Goal: Task Accomplishment & Management: Manage account settings

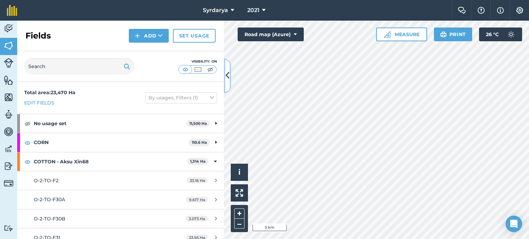
click at [226, 72] on icon at bounding box center [228, 76] width 4 height 12
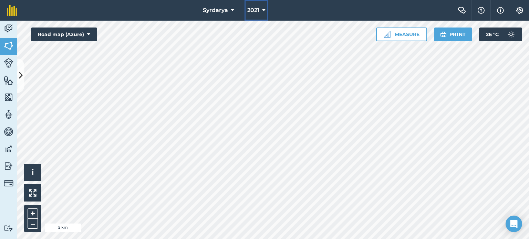
click at [260, 11] on button "2021" at bounding box center [256, 10] width 24 height 21
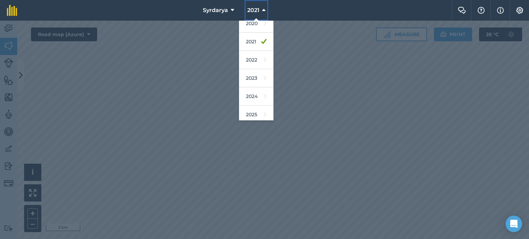
scroll to position [82, 0]
click at [264, 95] on icon at bounding box center [265, 94] width 3 height 10
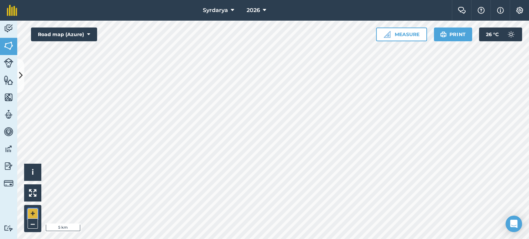
click at [31, 212] on button "+" at bounding box center [33, 214] width 10 height 10
click at [31, 225] on button "–" at bounding box center [33, 224] width 10 height 10
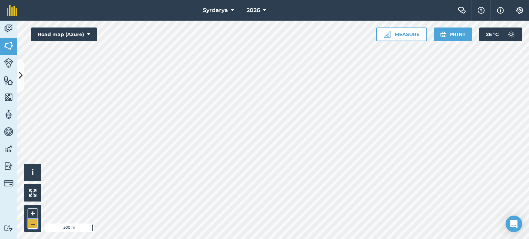
click at [31, 225] on button "–" at bounding box center [33, 224] width 10 height 10
click at [22, 79] on icon at bounding box center [21, 76] width 4 height 12
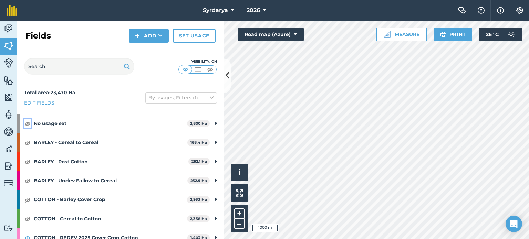
click at [29, 122] on img at bounding box center [27, 123] width 6 height 8
click at [26, 144] on img at bounding box center [27, 143] width 6 height 8
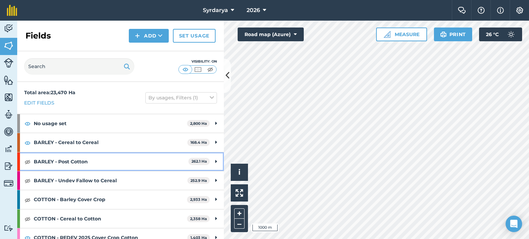
click at [22, 159] on div "BARLEY - Post Cotton 262.1 Ha" at bounding box center [120, 162] width 207 height 19
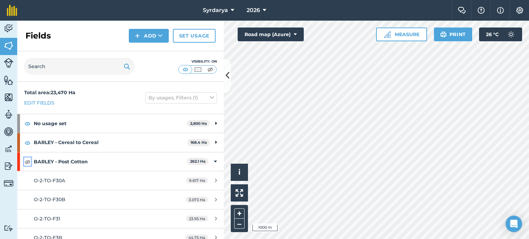
click at [27, 161] on img at bounding box center [27, 162] width 6 height 8
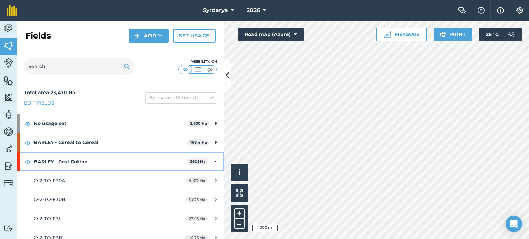
click at [214, 163] on div "BARLEY - Post Cotton 262.1 Ha" at bounding box center [120, 162] width 207 height 19
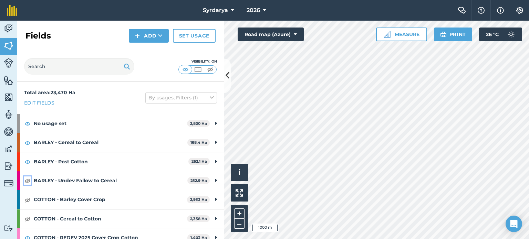
click at [26, 181] on img at bounding box center [27, 181] width 6 height 8
click at [27, 201] on img at bounding box center [27, 200] width 6 height 8
click at [27, 219] on img at bounding box center [27, 219] width 6 height 8
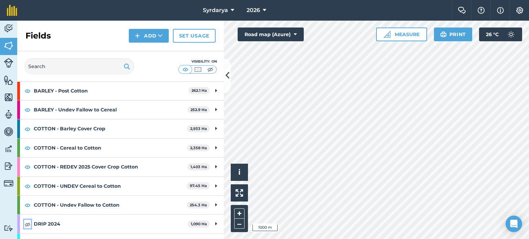
click at [27, 224] on img at bounding box center [27, 224] width 6 height 8
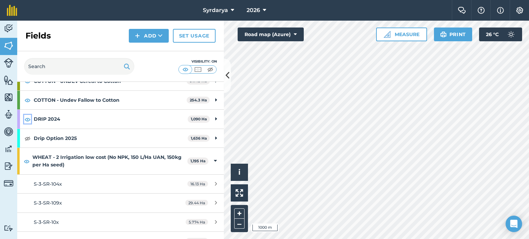
scroll to position [174, 0]
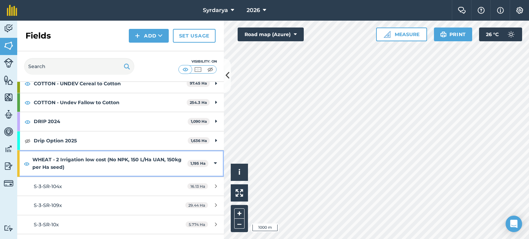
click at [208, 162] on div "WHEAT - 2 Irrigation low cost (No NPK, 150 L/Ha UAN, 150kg per Ha seed) 1,195 Ha" at bounding box center [120, 163] width 207 height 27
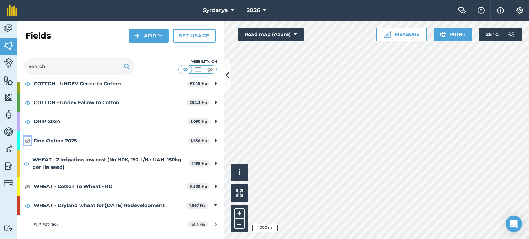
click at [26, 140] on img at bounding box center [27, 141] width 6 height 8
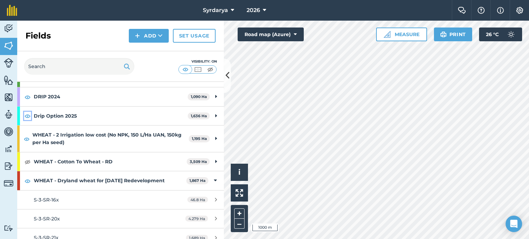
scroll to position [200, 0]
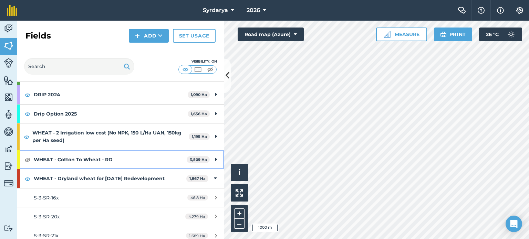
click at [27, 152] on div "WHEAT - Cotton To Wheat - RD 3,509 Ha" at bounding box center [120, 159] width 207 height 19
click at [27, 153] on div "WHEAT - Cotton To Wheat - RD 3,509 Ha" at bounding box center [120, 159] width 207 height 19
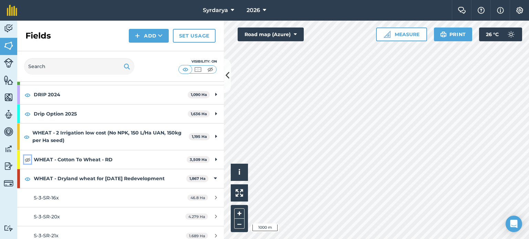
click at [28, 158] on img at bounding box center [27, 160] width 6 height 8
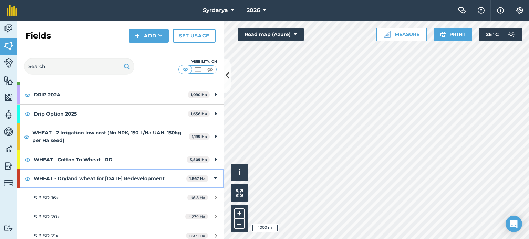
click at [212, 175] on div "WHEAT - Dryland wheat for June 2026 Redevelopment 1,867 Ha" at bounding box center [120, 178] width 207 height 19
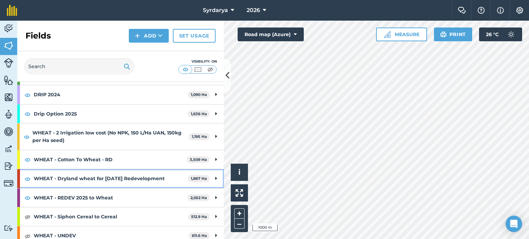
scroll to position [243, 0]
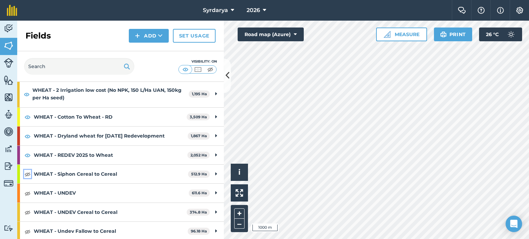
click at [25, 172] on img at bounding box center [27, 174] width 6 height 8
click at [26, 190] on img at bounding box center [27, 193] width 6 height 8
drag, startPoint x: 25, startPoint y: 209, endPoint x: 26, endPoint y: 225, distance: 15.6
click at [25, 209] on img at bounding box center [27, 212] width 6 height 8
click at [28, 230] on img at bounding box center [27, 232] width 6 height 8
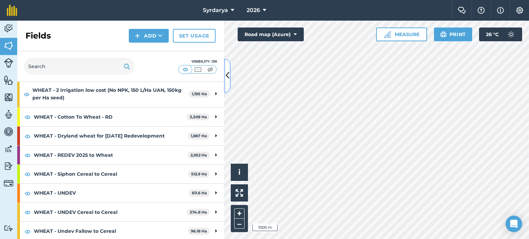
click at [229, 82] on button at bounding box center [227, 76] width 7 height 34
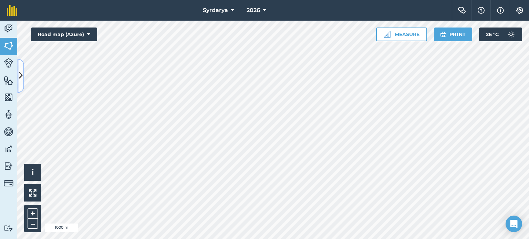
click at [22, 85] on button at bounding box center [20, 76] width 7 height 34
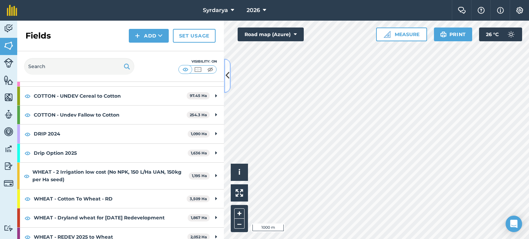
scroll to position [165, 0]
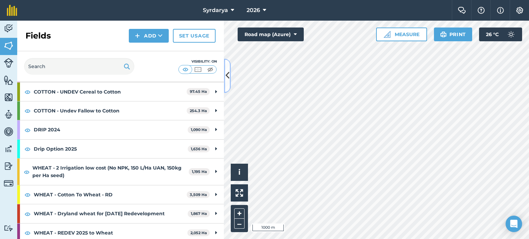
click at [228, 80] on icon at bounding box center [228, 76] width 4 height 12
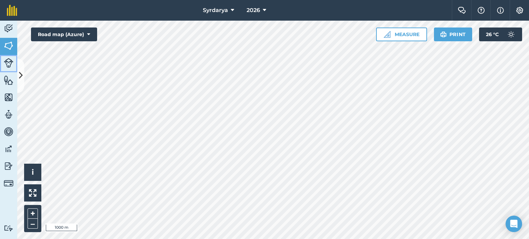
click at [11, 63] on img at bounding box center [9, 63] width 10 height 10
click at [10, 168] on img at bounding box center [9, 166] width 10 height 10
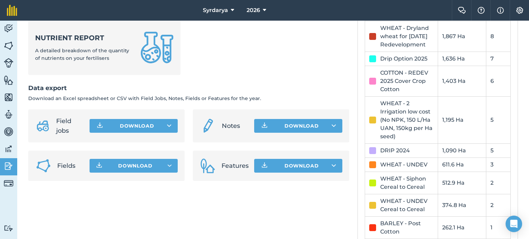
scroll to position [354, 0]
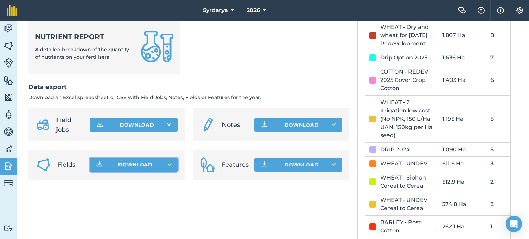
click at [153, 170] on button "Download" at bounding box center [134, 165] width 88 height 14
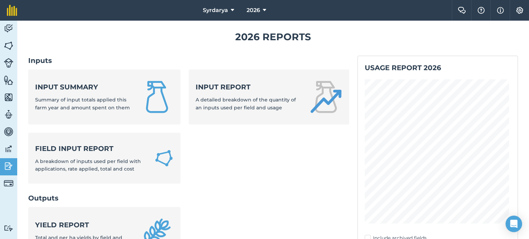
scroll to position [0, 0]
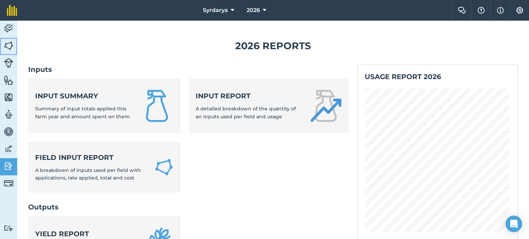
click at [7, 44] on img at bounding box center [9, 46] width 10 height 10
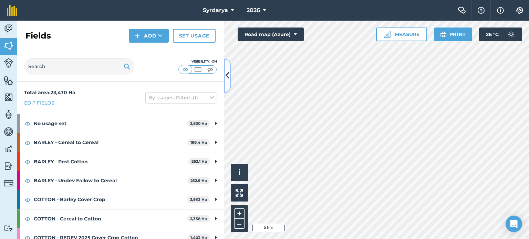
click at [227, 78] on icon at bounding box center [228, 76] width 4 height 12
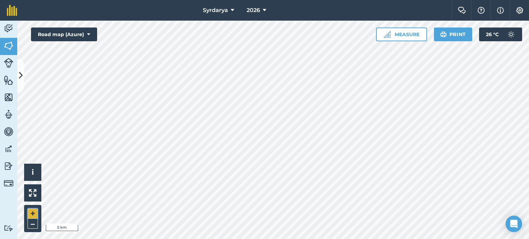
click at [33, 212] on button "+" at bounding box center [33, 214] width 10 height 10
click at [33, 221] on button "–" at bounding box center [33, 224] width 10 height 10
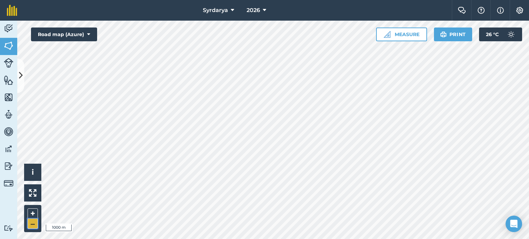
click at [33, 221] on button "–" at bounding box center [33, 224] width 10 height 10
click at [211, 239] on html "Syrdarya 2026 Farm Chat Help Info Settings Syrdarya - 2026 Reproduced with the …" at bounding box center [264, 119] width 529 height 239
click at [212, 239] on html "Syrdarya 2026 Farm Chat Help Info Settings Syrdarya - 2026 Reproduced with the …" at bounding box center [264, 119] width 529 height 239
click at [21, 78] on icon at bounding box center [21, 76] width 4 height 12
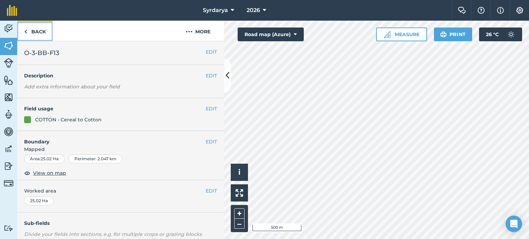
click at [25, 37] on link "Back" at bounding box center [34, 31] width 35 height 20
click at [6, 49] on img at bounding box center [9, 46] width 10 height 10
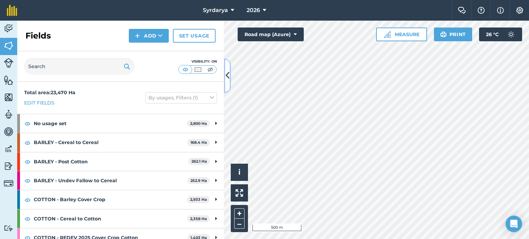
click at [227, 77] on icon at bounding box center [228, 76] width 4 height 12
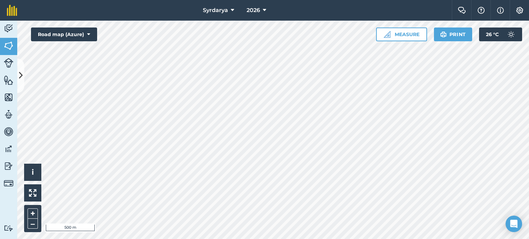
click at [309, 239] on html "Syrdarya 2026 Farm Chat Help Info Settings Syrdarya - 2026 Reproduced with the …" at bounding box center [264, 119] width 529 height 239
click at [21, 80] on icon at bounding box center [21, 76] width 4 height 12
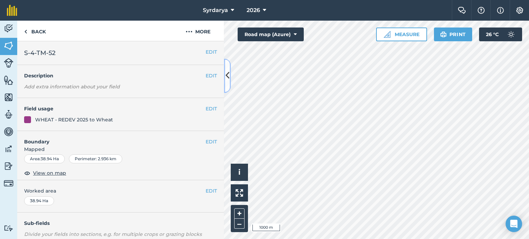
click at [229, 77] on icon at bounding box center [228, 76] width 4 height 12
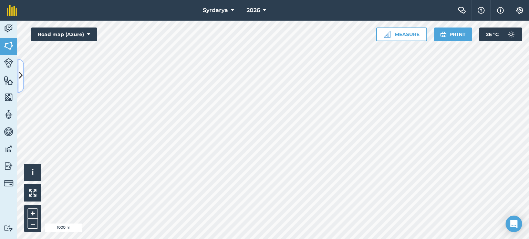
click at [21, 86] on button at bounding box center [20, 76] width 7 height 34
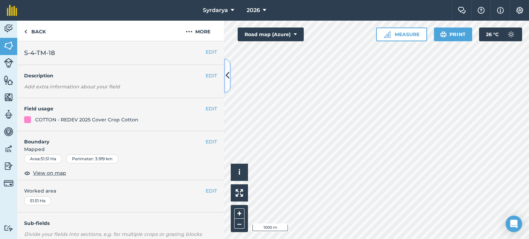
click at [228, 83] on button at bounding box center [227, 76] width 7 height 34
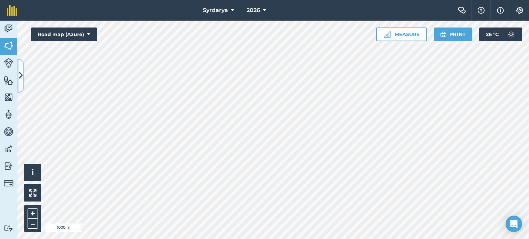
click at [21, 69] on button at bounding box center [20, 76] width 7 height 34
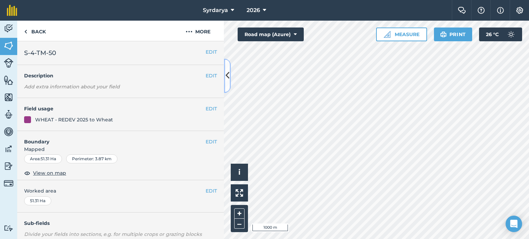
click at [225, 69] on button at bounding box center [227, 76] width 7 height 34
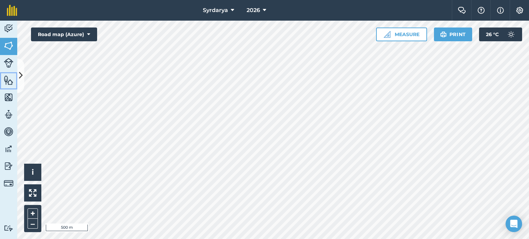
click at [11, 85] on img at bounding box center [9, 80] width 10 height 10
click at [20, 82] on button at bounding box center [20, 76] width 7 height 34
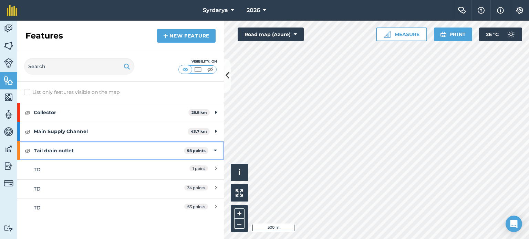
click at [214, 148] on icon at bounding box center [215, 151] width 3 height 8
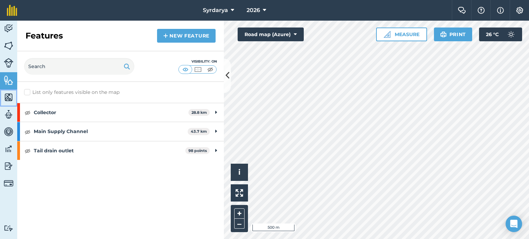
click at [13, 93] on link "Maps" at bounding box center [8, 98] width 17 height 17
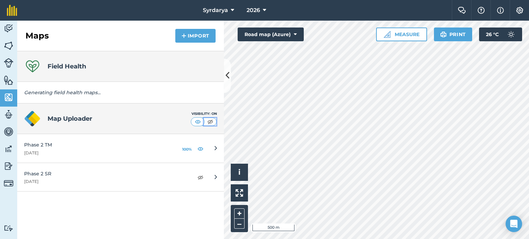
click at [209, 121] on img at bounding box center [210, 121] width 9 height 7
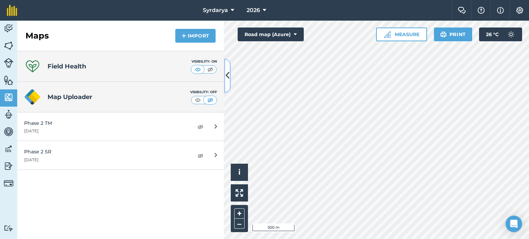
click at [226, 74] on icon at bounding box center [228, 76] width 4 height 12
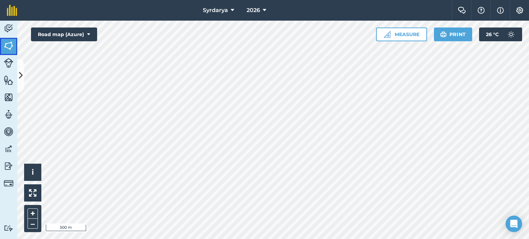
click at [5, 51] on link "Fields" at bounding box center [8, 46] width 17 height 17
click at [22, 79] on icon at bounding box center [21, 76] width 4 height 12
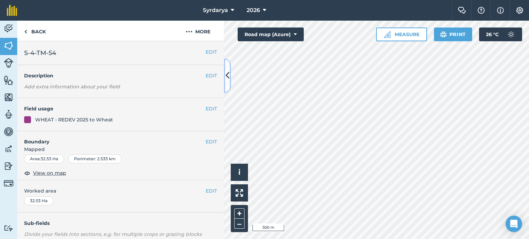
click at [229, 83] on button at bounding box center [227, 76] width 7 height 34
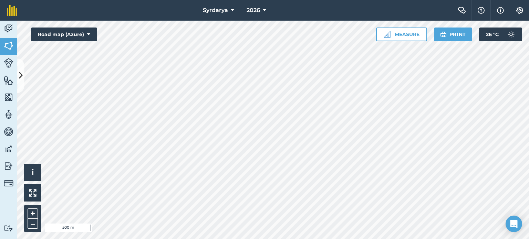
click at [375, 239] on html "Syrdarya 2026 Farm Chat Help Info Settings Syrdarya - 2026 Reproduced with the …" at bounding box center [264, 119] width 529 height 239
drag, startPoint x: 21, startPoint y: 76, endPoint x: 27, endPoint y: 75, distance: 6.3
click at [23, 76] on button at bounding box center [20, 76] width 7 height 34
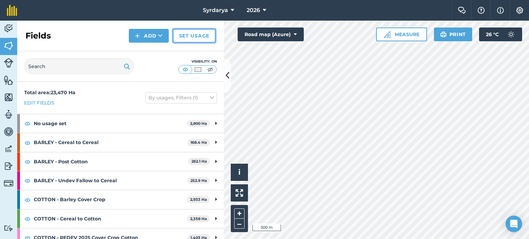
click at [187, 35] on link "Set usage" at bounding box center [194, 36] width 43 height 14
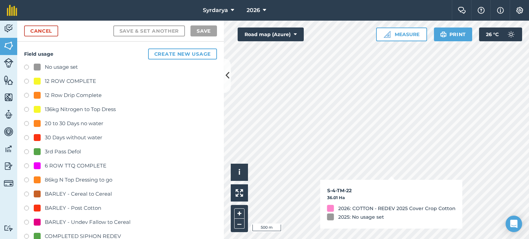
checkbox input "true"
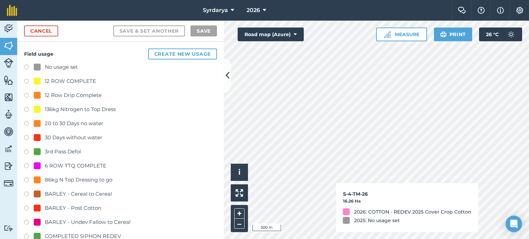
checkbox input "true"
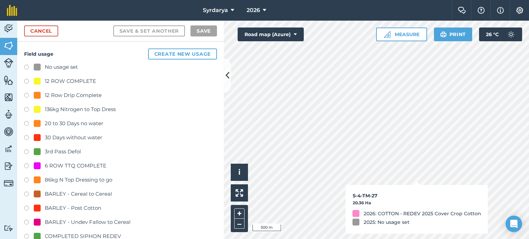
checkbox input "true"
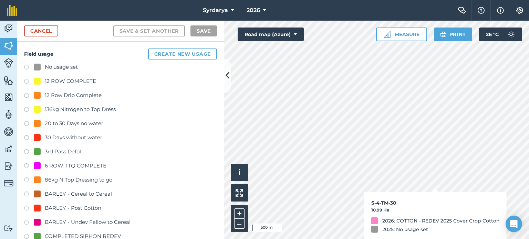
checkbox input "true"
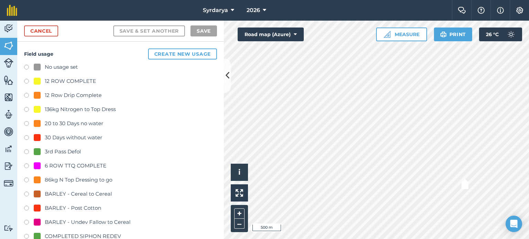
checkbox input "true"
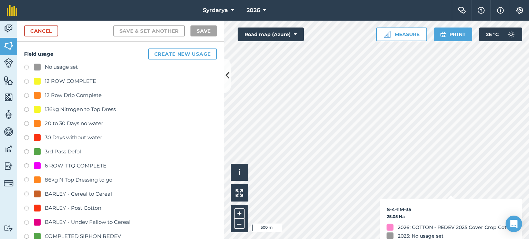
checkbox input "true"
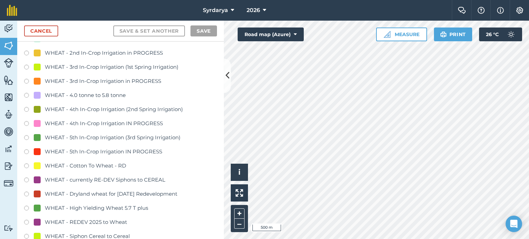
scroll to position [1446, 0]
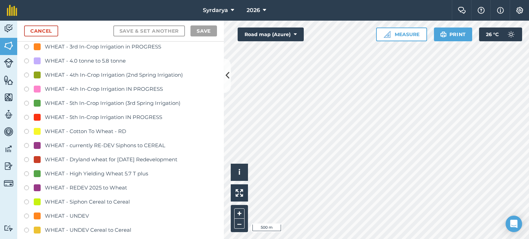
click at [97, 144] on div "WHEAT - currently RE-DEV Siphons to CEREAL" at bounding box center [105, 145] width 120 height 8
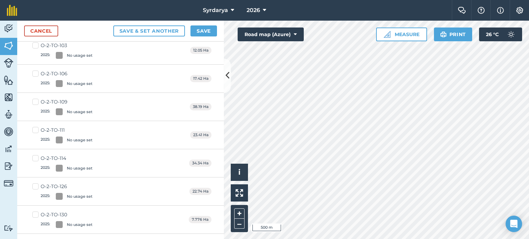
scroll to position [0, 0]
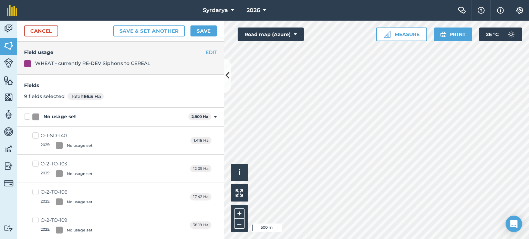
click at [210, 111] on div "No usage set 2,800 Ha Toggle showing No usage set fields" at bounding box center [120, 117] width 207 height 19
click at [214, 115] on icon at bounding box center [215, 117] width 3 height 6
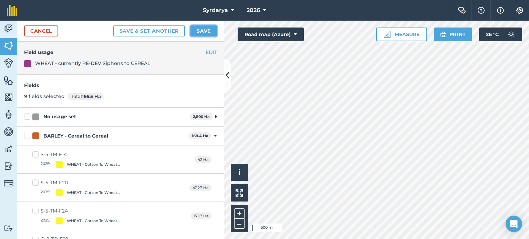
click at [196, 29] on button "Save" at bounding box center [203, 30] width 27 height 11
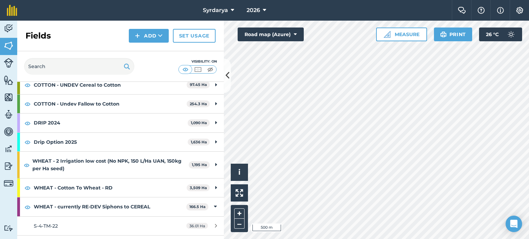
scroll to position [207, 0]
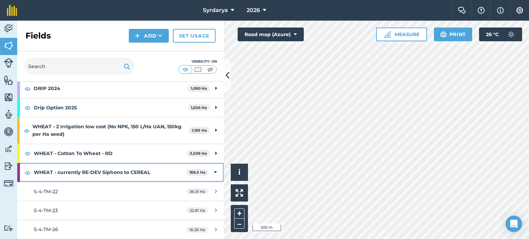
click at [214, 169] on icon at bounding box center [215, 173] width 3 height 8
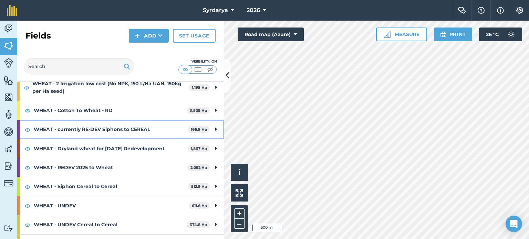
scroll to position [262, 0]
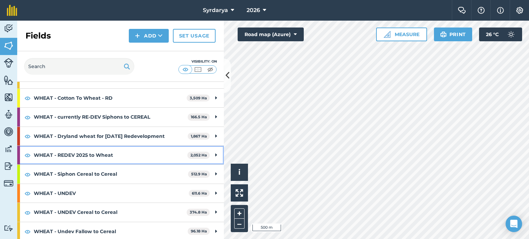
click at [215, 151] on icon at bounding box center [216, 155] width 2 height 8
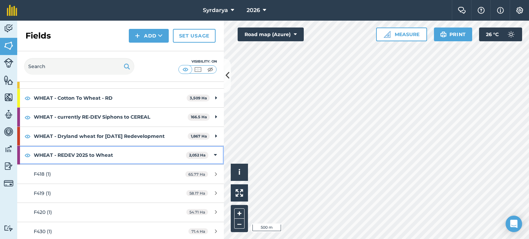
click at [214, 154] on icon at bounding box center [215, 155] width 3 height 8
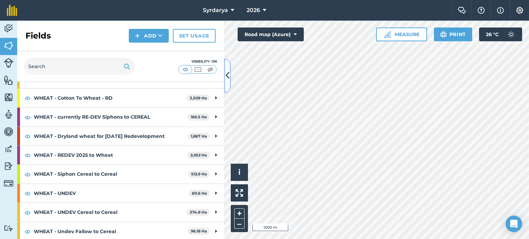
click at [224, 73] on button at bounding box center [227, 76] width 7 height 34
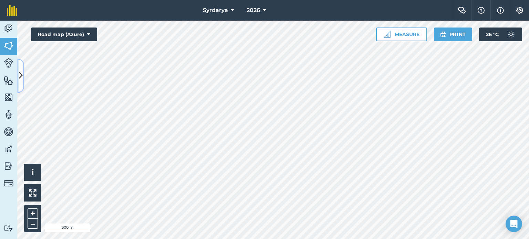
click at [23, 78] on button at bounding box center [20, 76] width 7 height 34
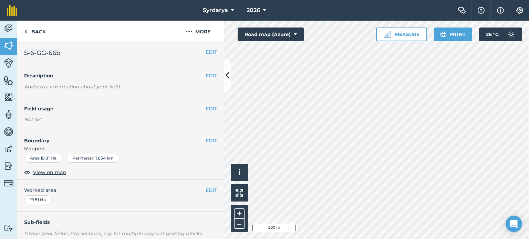
click at [105, 88] on em "Add extra information about your field" at bounding box center [72, 87] width 96 height 6
click at [207, 75] on button "EDIT" at bounding box center [211, 76] width 11 height 8
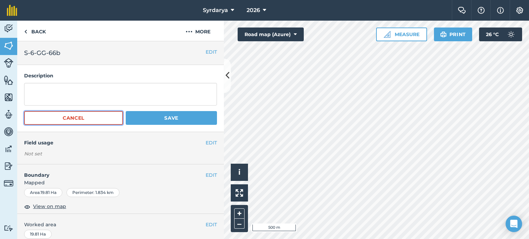
click at [105, 117] on button "Cancel" at bounding box center [73, 118] width 99 height 14
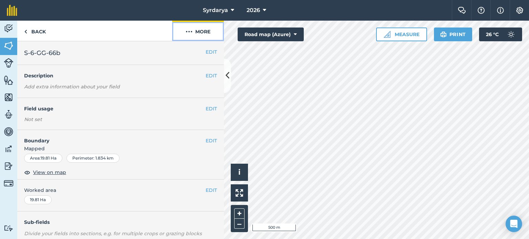
click at [193, 35] on button "More" at bounding box center [198, 31] width 52 height 20
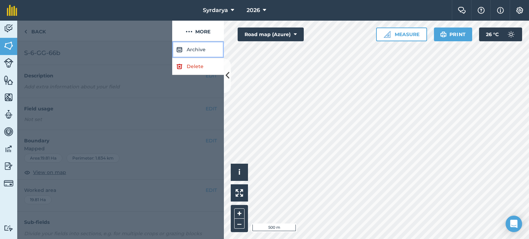
click at [193, 49] on button "Archive" at bounding box center [198, 49] width 52 height 17
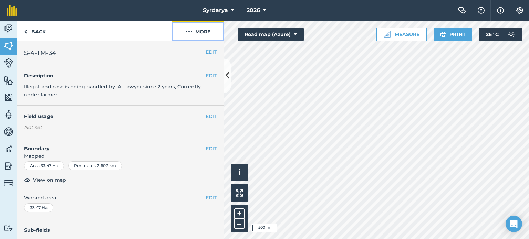
click at [205, 32] on button "More" at bounding box center [198, 31] width 52 height 20
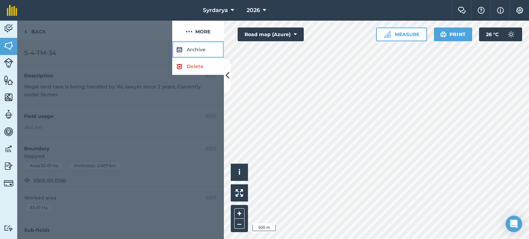
click at [197, 49] on button "Archive" at bounding box center [198, 49] width 52 height 17
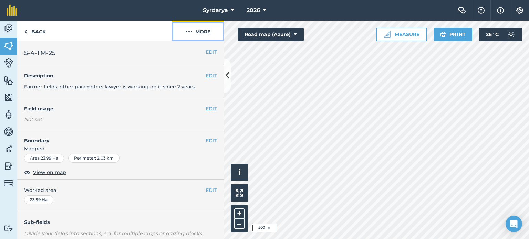
click at [206, 33] on button "More" at bounding box center [198, 31] width 52 height 20
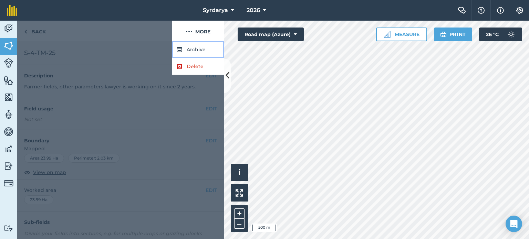
click at [204, 52] on button "Archive" at bounding box center [198, 49] width 52 height 17
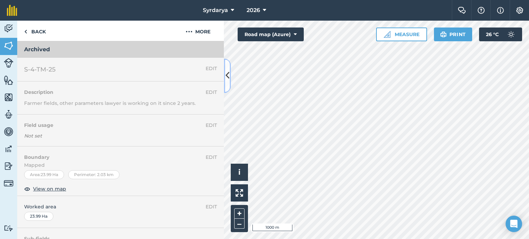
click at [227, 69] on button at bounding box center [227, 76] width 7 height 34
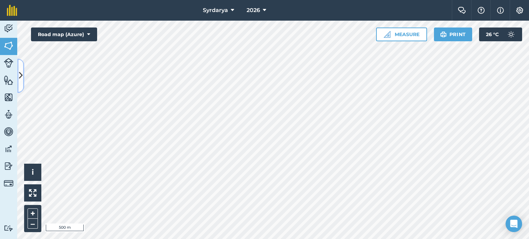
click at [19, 65] on button at bounding box center [20, 76] width 7 height 34
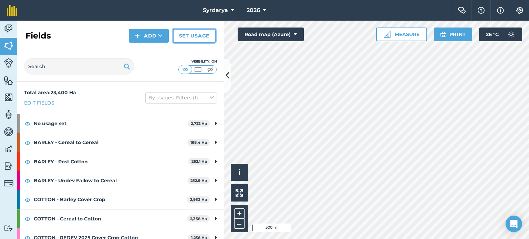
click at [186, 40] on link "Set usage" at bounding box center [194, 36] width 43 height 14
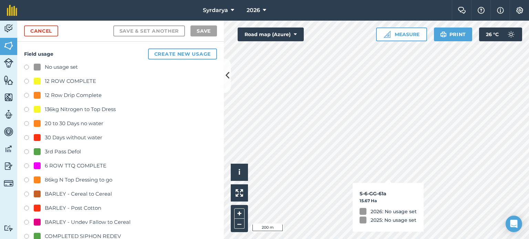
checkbox input "true"
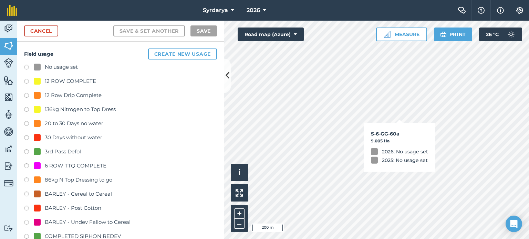
checkbox input "true"
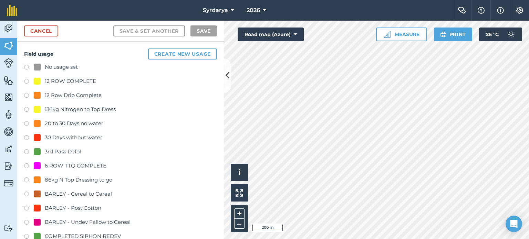
checkbox input "true"
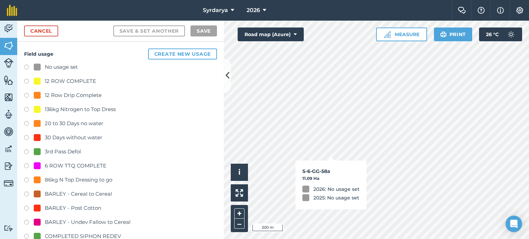
checkbox input "true"
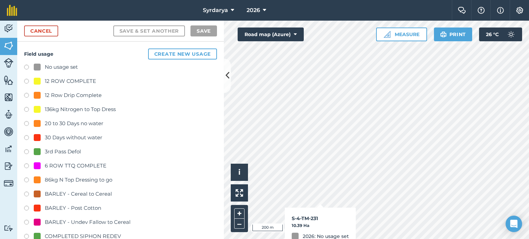
checkbox input "true"
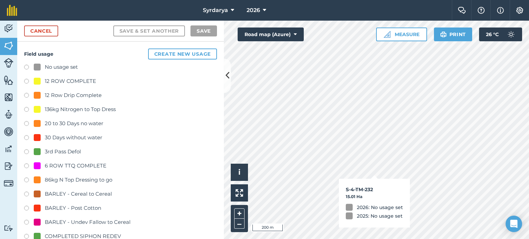
checkbox input "true"
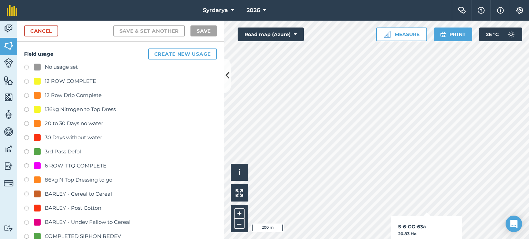
checkbox input "true"
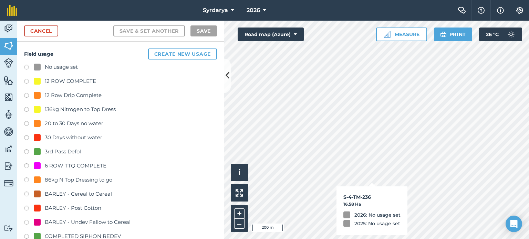
checkbox input "true"
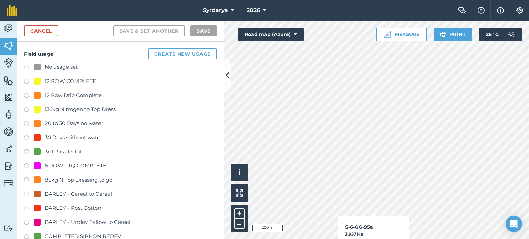
checkbox input "true"
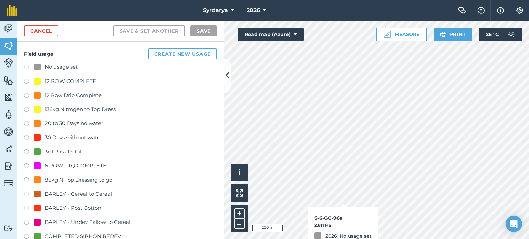
checkbox input "true"
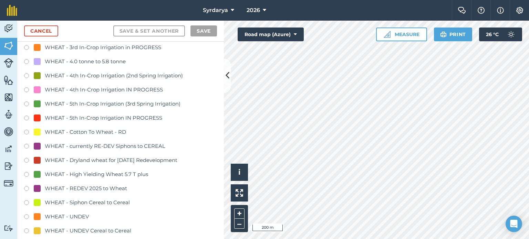
scroll to position [1446, 0]
click at [80, 184] on div "WHEAT - REDEV 2025 to Wheat" at bounding box center [86, 188] width 82 height 8
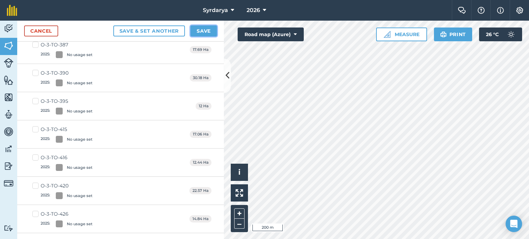
click at [202, 34] on button "Save" at bounding box center [203, 30] width 27 height 11
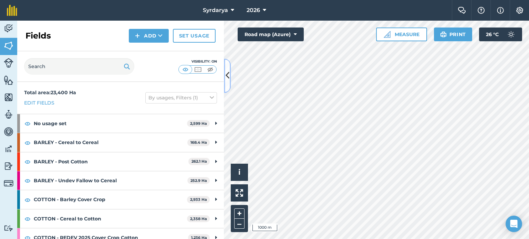
click at [226, 78] on icon at bounding box center [228, 76] width 4 height 12
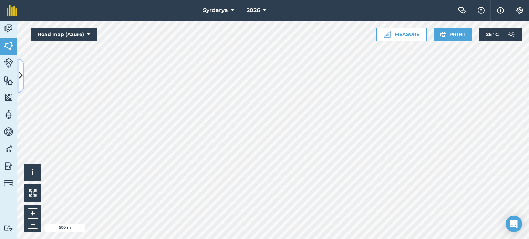
click at [18, 77] on button at bounding box center [20, 76] width 7 height 34
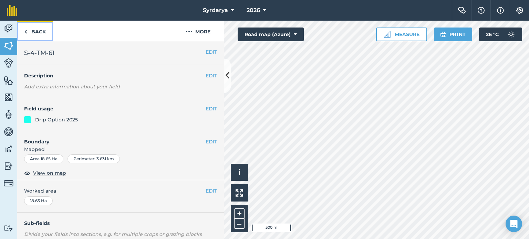
click at [44, 31] on link "Back" at bounding box center [34, 31] width 35 height 20
click at [28, 30] on link "Back" at bounding box center [34, 31] width 35 height 20
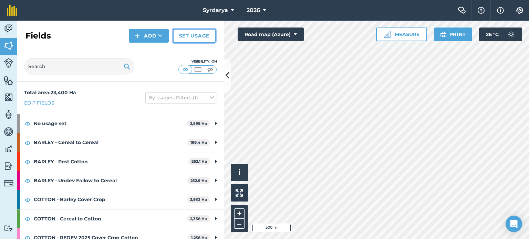
click at [193, 35] on link "Set usage" at bounding box center [194, 36] width 43 height 14
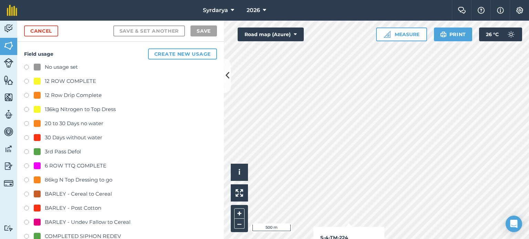
checkbox input "true"
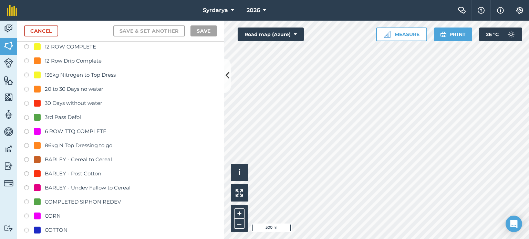
scroll to position [69, 0]
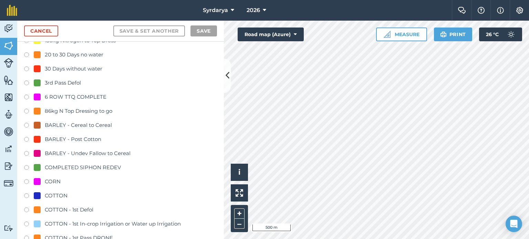
click at [94, 124] on div "BARLEY - Cereal to Cereal" at bounding box center [78, 125] width 67 height 8
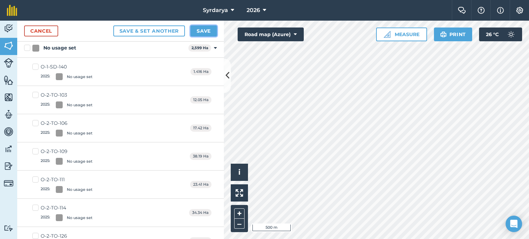
click at [211, 30] on button "Save" at bounding box center [203, 30] width 27 height 11
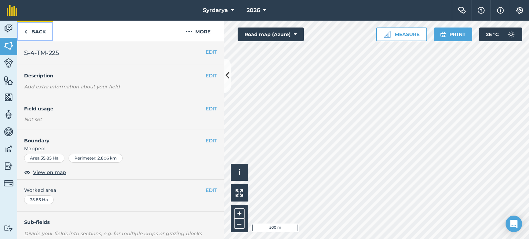
click at [29, 33] on link "Back" at bounding box center [34, 31] width 35 height 20
click at [43, 27] on link "Back" at bounding box center [34, 31] width 35 height 20
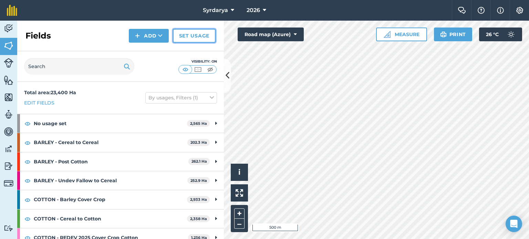
click at [210, 38] on link "Set usage" at bounding box center [194, 36] width 43 height 14
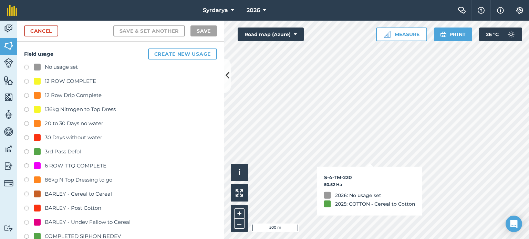
checkbox input "true"
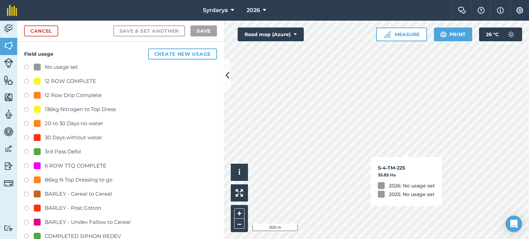
checkbox input "true"
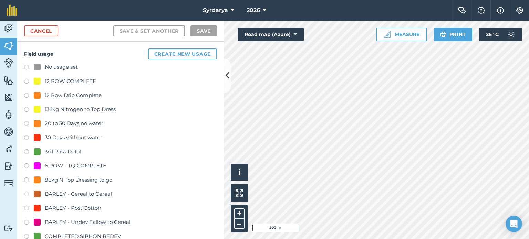
click at [85, 191] on div "BARLEY - Cereal to Cereal" at bounding box center [78, 194] width 67 height 8
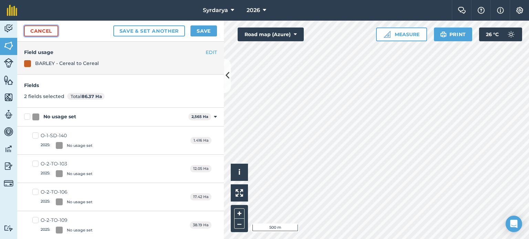
click at [50, 32] on link "Cancel" at bounding box center [41, 30] width 34 height 11
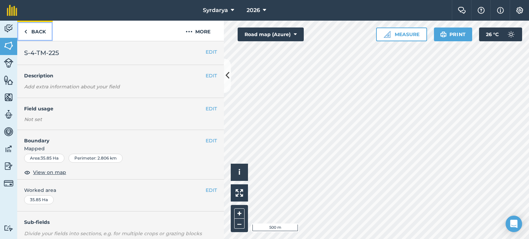
click at [36, 27] on link "Back" at bounding box center [34, 31] width 35 height 20
click at [35, 31] on link "Back" at bounding box center [34, 31] width 35 height 20
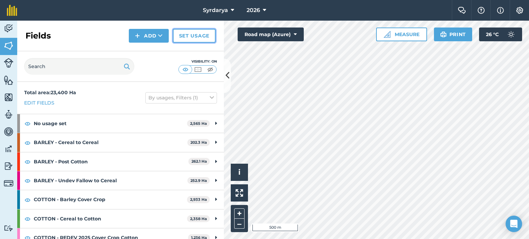
click at [186, 34] on link "Set usage" at bounding box center [194, 36] width 43 height 14
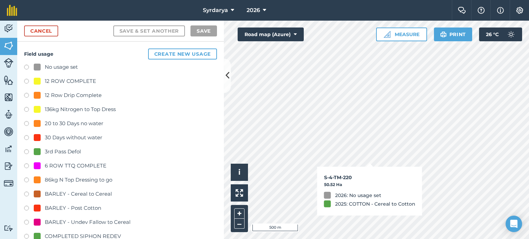
checkbox input "true"
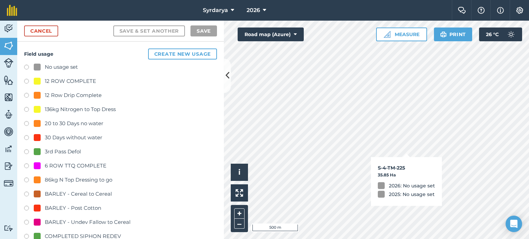
checkbox input "true"
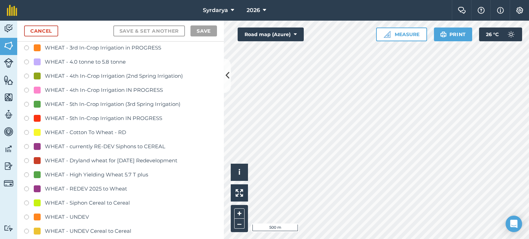
scroll to position [1446, 0]
click at [93, 188] on div "WHEAT - REDEV 2025 to Wheat" at bounding box center [86, 188] width 82 height 8
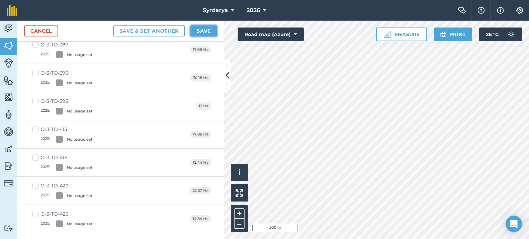
click at [208, 31] on button "Save" at bounding box center [203, 30] width 27 height 11
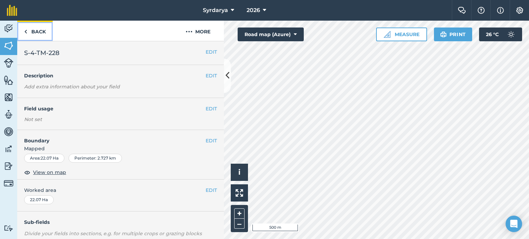
click at [21, 29] on link "Back" at bounding box center [34, 31] width 35 height 20
drag, startPoint x: 187, startPoint y: 93, endPoint x: 182, endPoint y: 85, distance: 9.2
click at [185, 89] on div "EDIT S-4-TM-237 EDIT Description Add extra information about your field EDIT Fi…" at bounding box center [120, 140] width 207 height 198
click at [40, 34] on link "Back" at bounding box center [34, 31] width 35 height 20
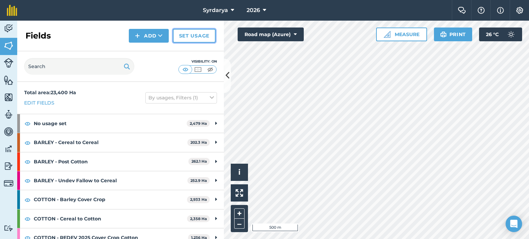
click at [182, 31] on link "Set usage" at bounding box center [194, 36] width 43 height 14
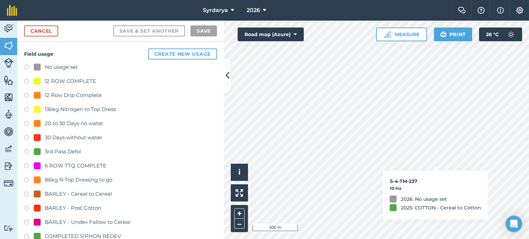
checkbox input "true"
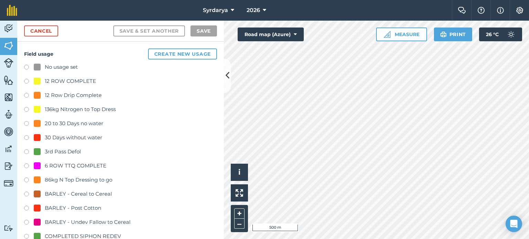
checkbox input "true"
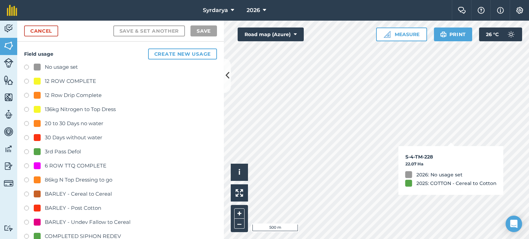
checkbox input "true"
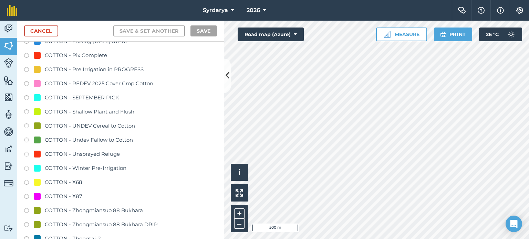
scroll to position [620, 0]
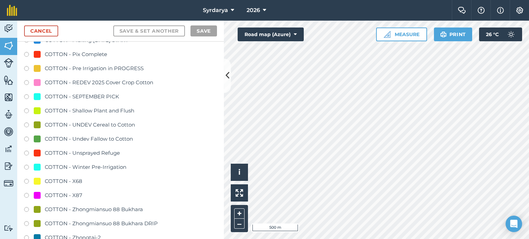
click at [102, 81] on div "COTTON - REDEV 2025 Cover Crop Cotton" at bounding box center [99, 82] width 108 height 8
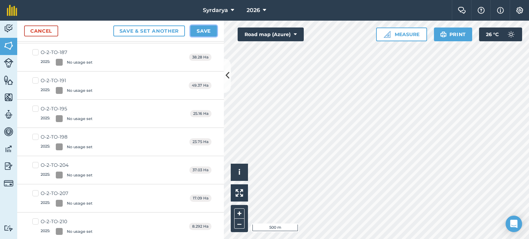
click at [200, 32] on button "Save" at bounding box center [203, 30] width 27 height 11
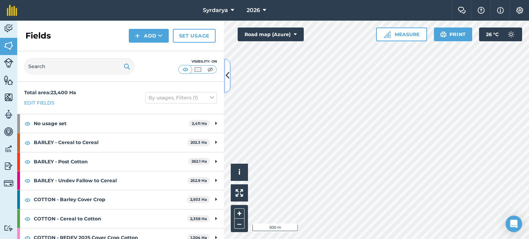
click at [224, 82] on button at bounding box center [227, 76] width 7 height 34
click at [229, 80] on icon at bounding box center [228, 76] width 4 height 12
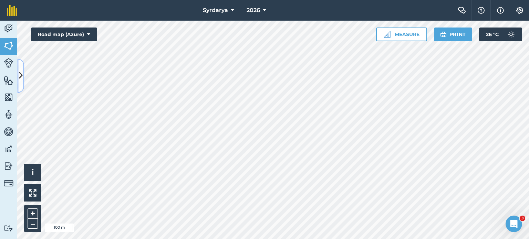
click at [19, 81] on icon at bounding box center [21, 76] width 4 height 12
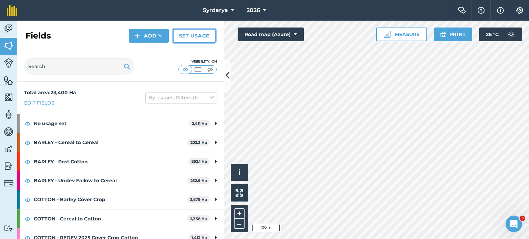
click at [182, 30] on link "Set usage" at bounding box center [194, 36] width 43 height 14
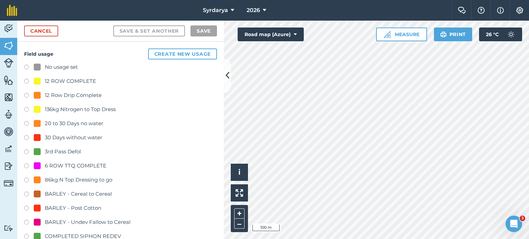
checkbox input "true"
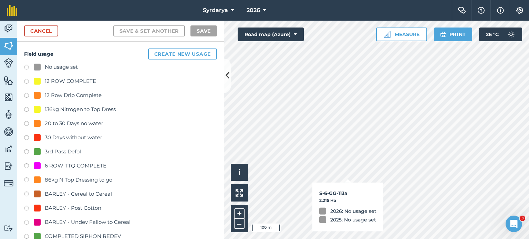
checkbox input "true"
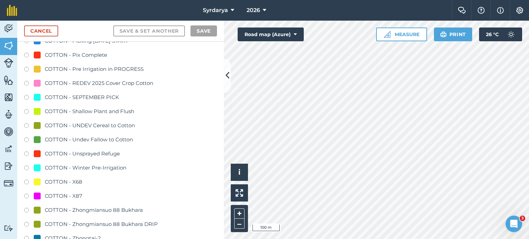
scroll to position [620, 0]
click at [93, 83] on div "COTTON - REDEV 2025 Cover Crop Cotton" at bounding box center [99, 82] width 108 height 8
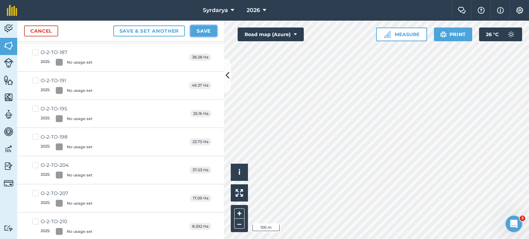
click at [198, 29] on button "Save" at bounding box center [203, 30] width 27 height 11
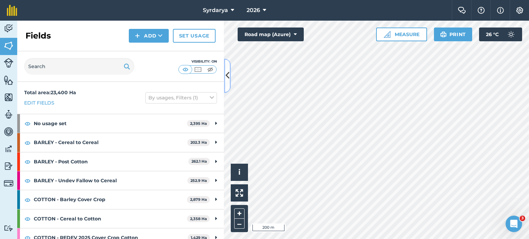
click at [230, 81] on button at bounding box center [227, 76] width 7 height 34
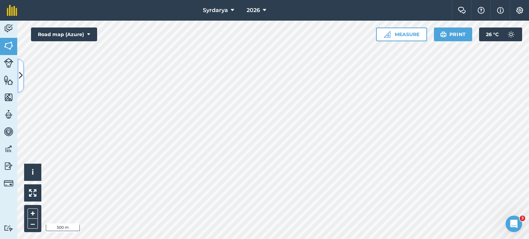
drag, startPoint x: 21, startPoint y: 80, endPoint x: 34, endPoint y: 79, distance: 13.1
click at [22, 80] on icon at bounding box center [21, 76] width 4 height 12
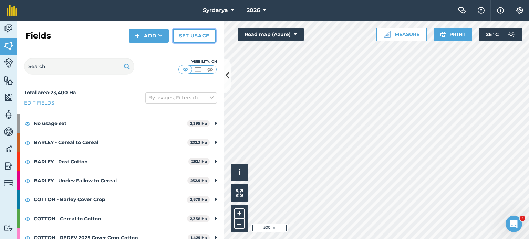
click at [189, 34] on link "Set usage" at bounding box center [194, 36] width 43 height 14
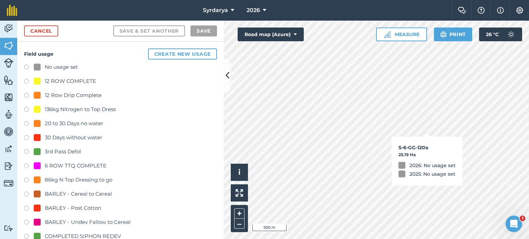
checkbox input "true"
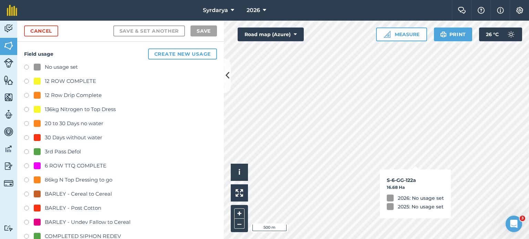
checkbox input "true"
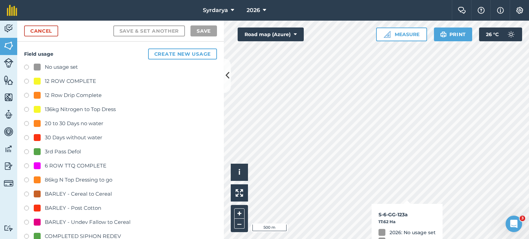
checkbox input "true"
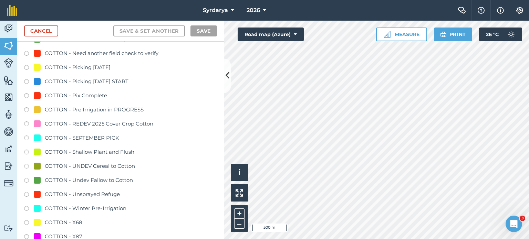
scroll to position [585, 0]
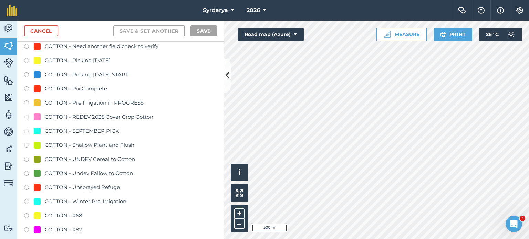
click at [98, 118] on div "COTTON - REDEV 2025 Cover Crop Cotton" at bounding box center [99, 117] width 108 height 8
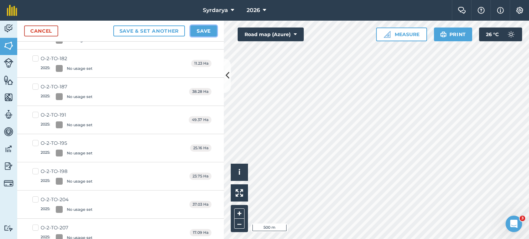
click at [205, 34] on button "Save" at bounding box center [203, 30] width 27 height 11
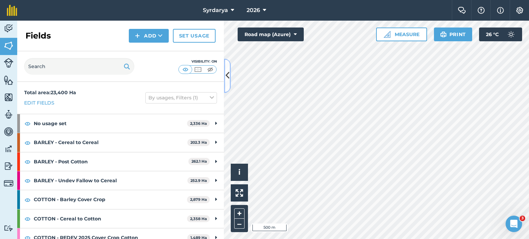
click at [228, 78] on icon at bounding box center [228, 76] width 4 height 12
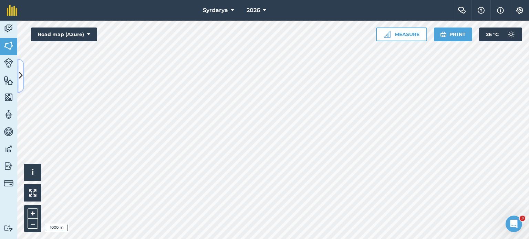
click at [22, 68] on button at bounding box center [20, 76] width 7 height 34
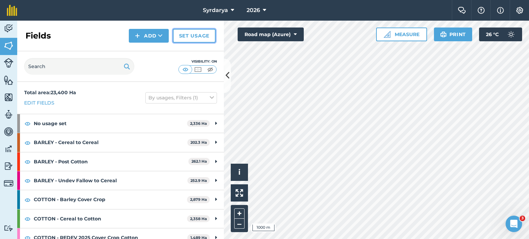
click at [197, 38] on link "Set usage" at bounding box center [194, 36] width 43 height 14
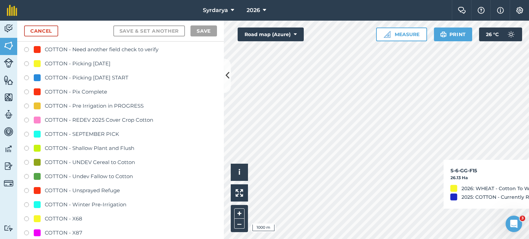
scroll to position [585, 0]
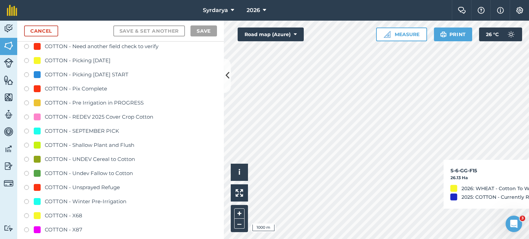
click at [106, 120] on div "COTTON - REDEV 2025 Cover Crop Cotton" at bounding box center [99, 117] width 108 height 8
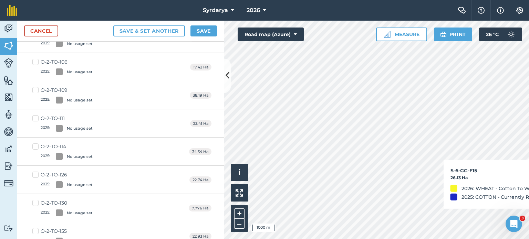
scroll to position [0, 0]
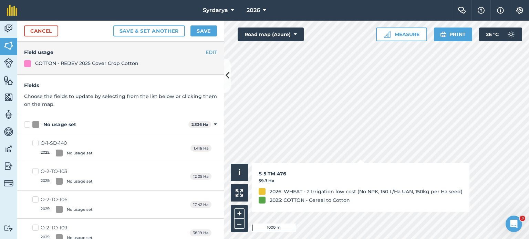
checkbox input "true"
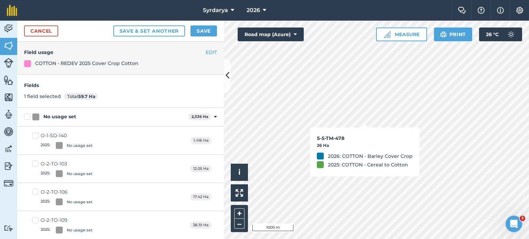
checkbox input "true"
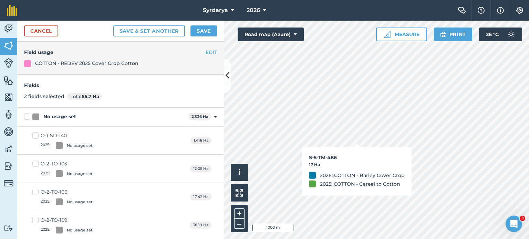
checkbox input "true"
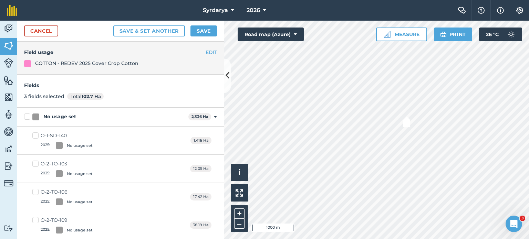
checkbox input "true"
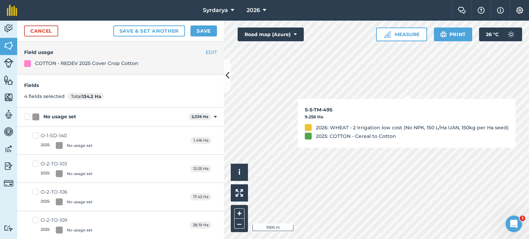
checkbox input "true"
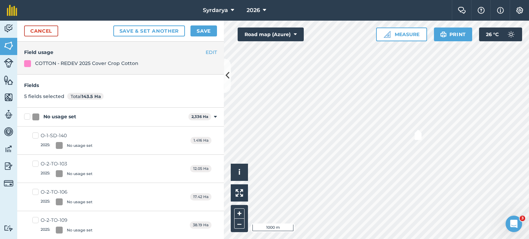
checkbox input "true"
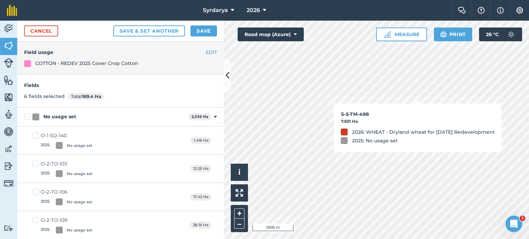
checkbox input "true"
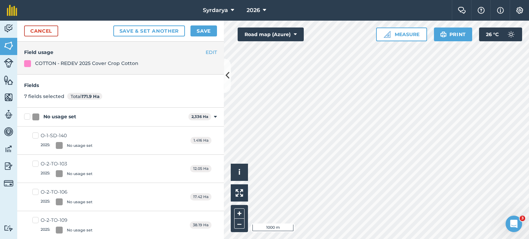
checkbox input "true"
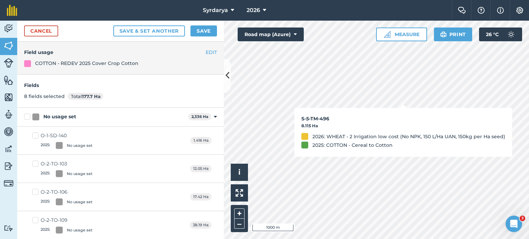
checkbox input "true"
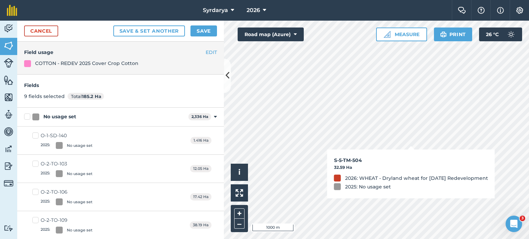
checkbox input "true"
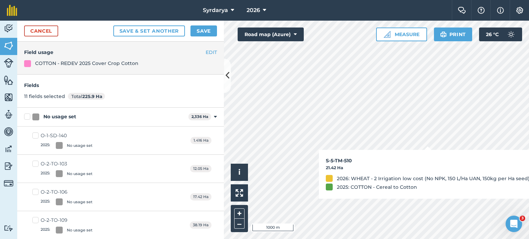
checkbox input "true"
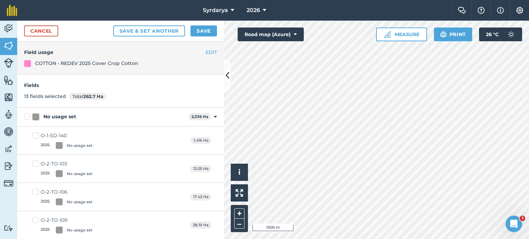
checkbox input "true"
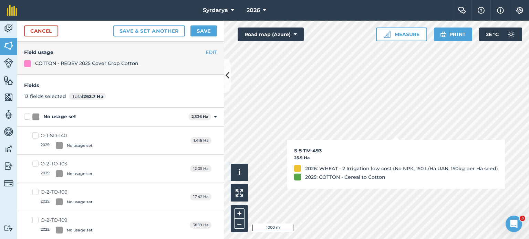
checkbox input "false"
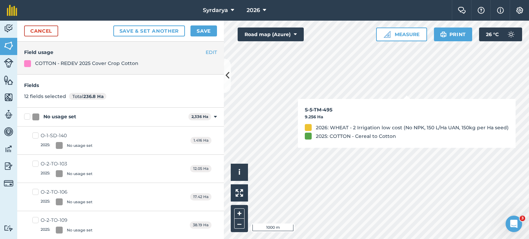
checkbox input "false"
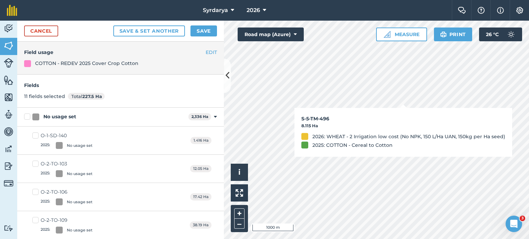
checkbox input "false"
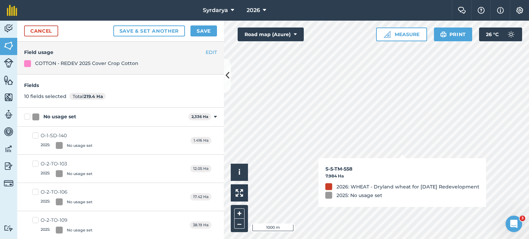
checkbox input "false"
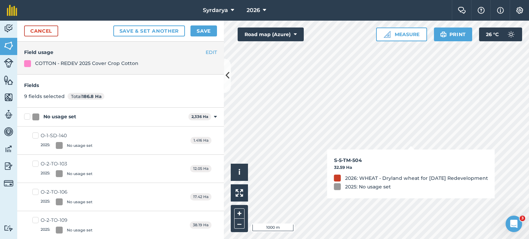
checkbox input "true"
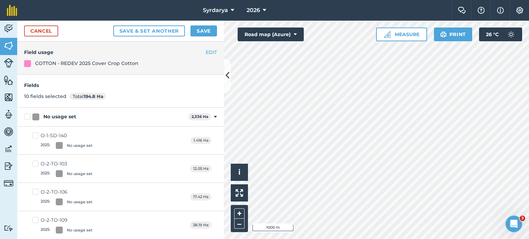
checkbox input "true"
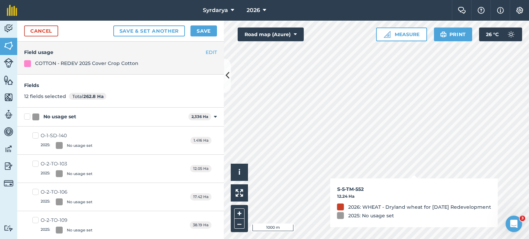
checkbox input "true"
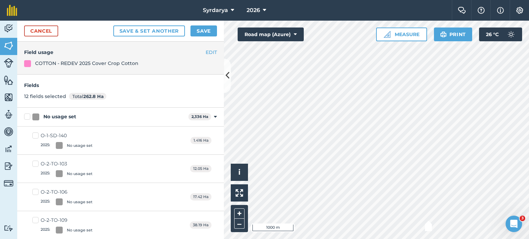
checkbox input "true"
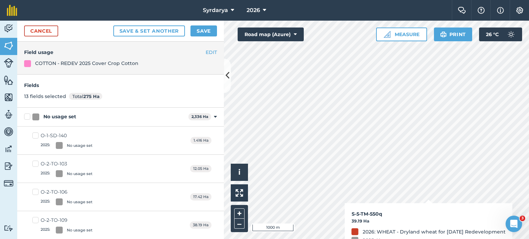
checkbox input "true"
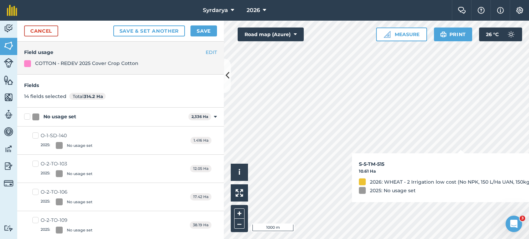
checkbox input "true"
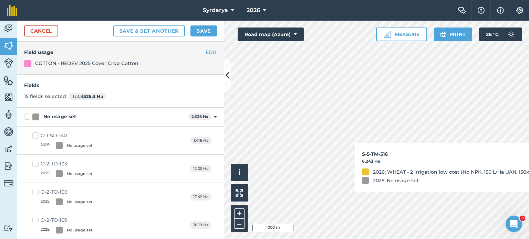
checkbox input "true"
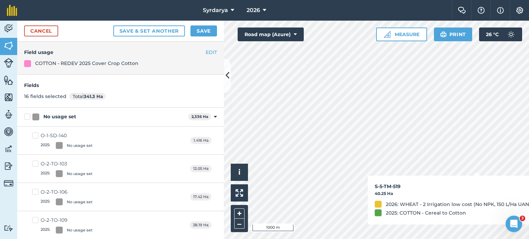
checkbox input "true"
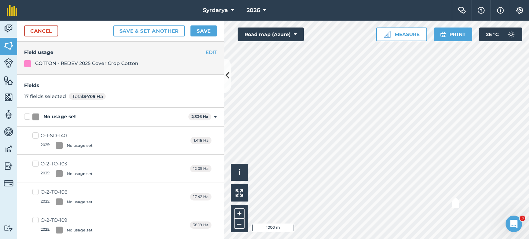
checkbox input "true"
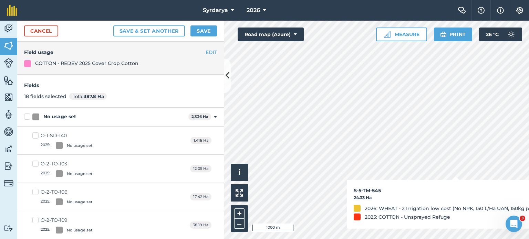
checkbox input "true"
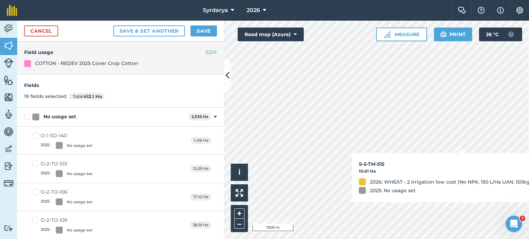
checkbox input "true"
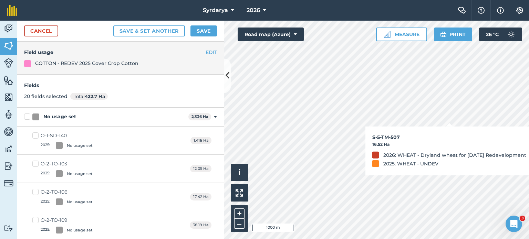
checkbox input "true"
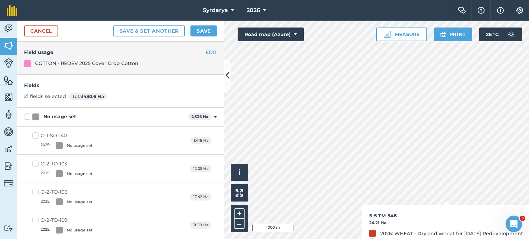
checkbox input "true"
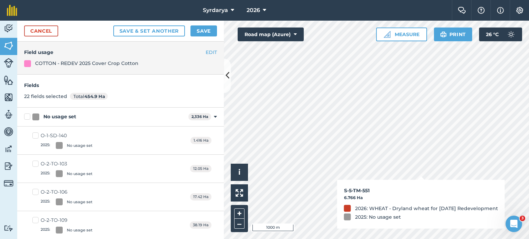
checkbox input "true"
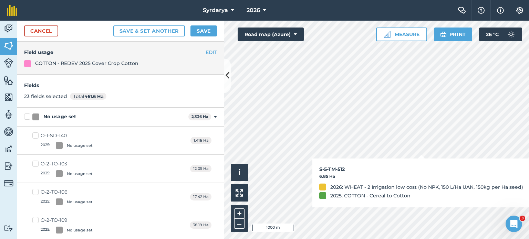
checkbox input "true"
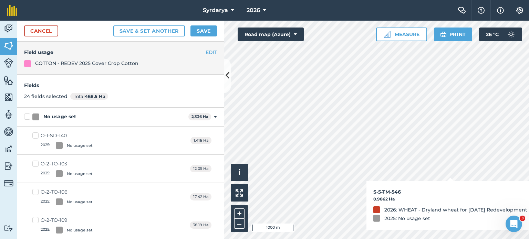
checkbox input "true"
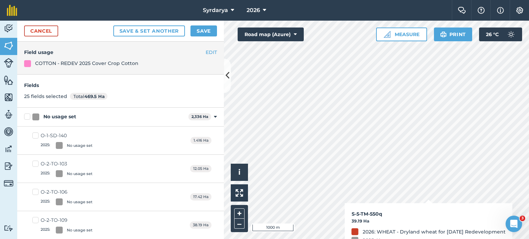
checkbox input "true"
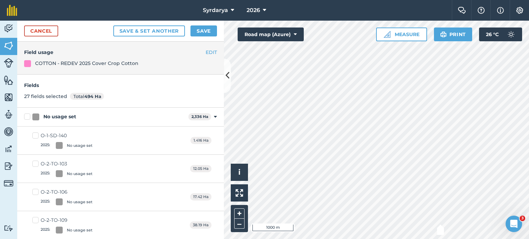
checkbox input "true"
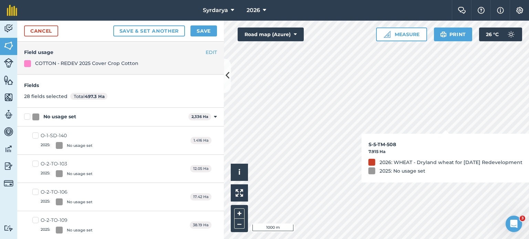
checkbox input "false"
checkbox input "true"
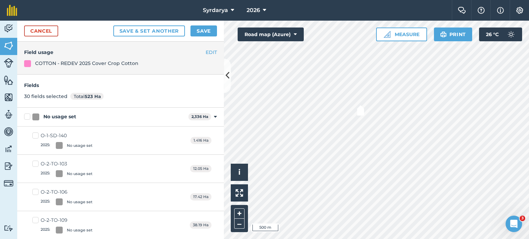
checkbox input "true"
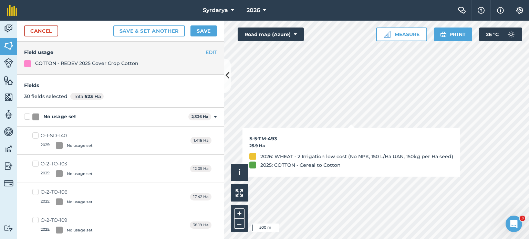
checkbox input "true"
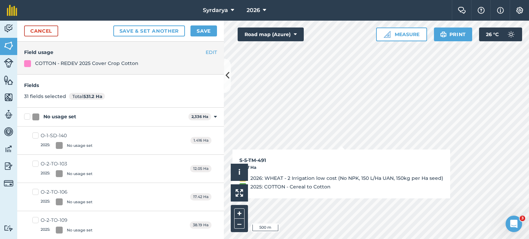
checkbox input "true"
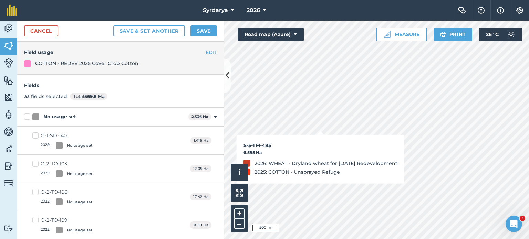
checkbox input "true"
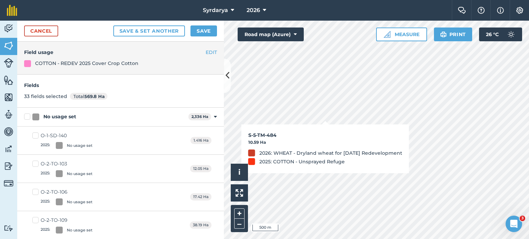
checkbox input "true"
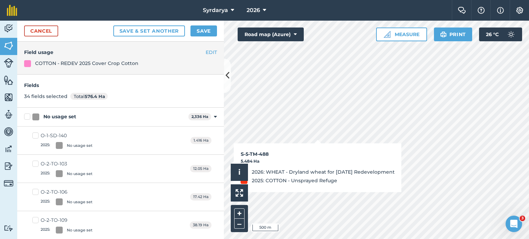
checkbox input "true"
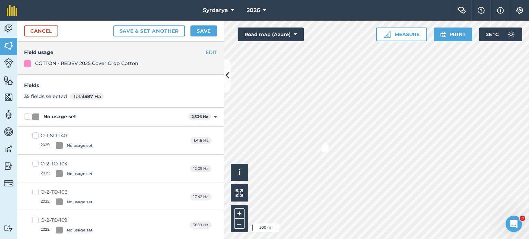
checkbox input "true"
click at [227, 75] on icon at bounding box center [228, 76] width 4 height 12
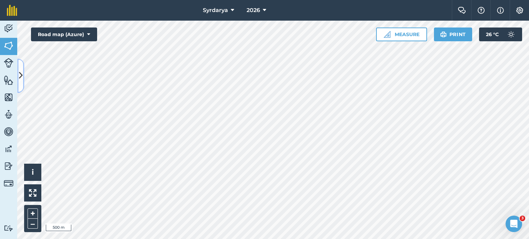
drag, startPoint x: 22, startPoint y: 84, endPoint x: 70, endPoint y: 80, distance: 48.1
click at [22, 84] on button at bounding box center [20, 76] width 7 height 34
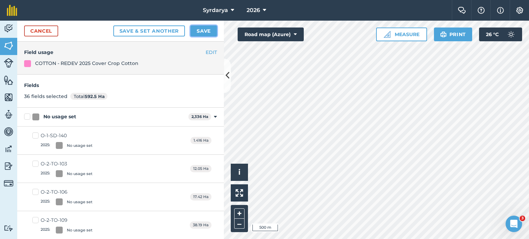
click at [195, 31] on button "Save" at bounding box center [203, 30] width 27 height 11
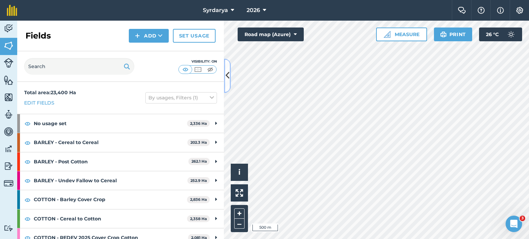
click at [225, 72] on button at bounding box center [227, 76] width 7 height 34
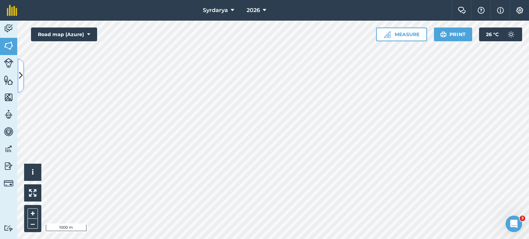
click at [20, 75] on icon at bounding box center [21, 76] width 4 height 12
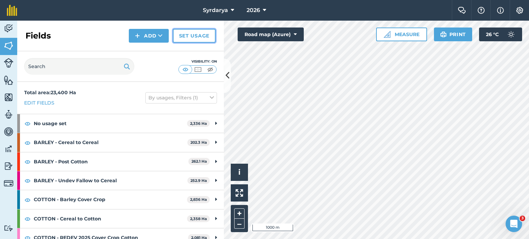
click at [184, 31] on link "Set usage" at bounding box center [194, 36] width 43 height 14
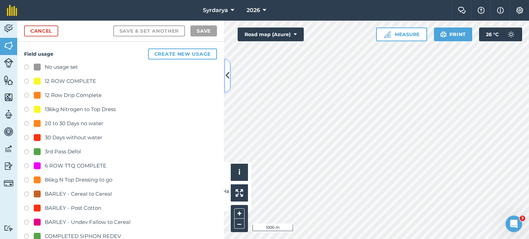
click at [224, 69] on button at bounding box center [227, 76] width 7 height 34
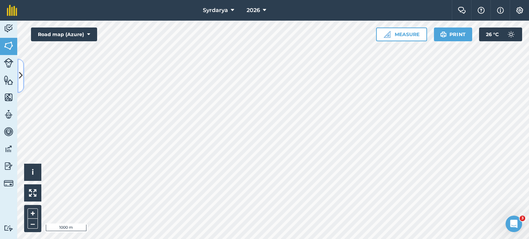
click at [21, 72] on icon at bounding box center [21, 76] width 4 height 12
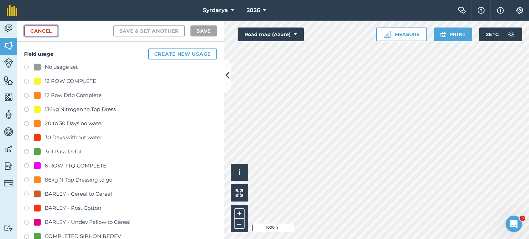
click at [36, 31] on link "Cancel" at bounding box center [41, 30] width 34 height 11
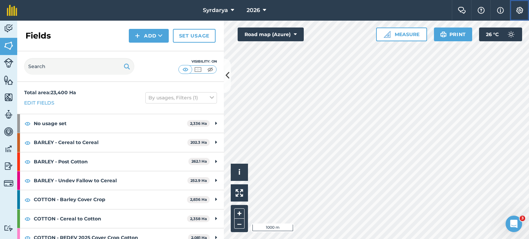
click at [519, 7] on img at bounding box center [519, 10] width 8 height 7
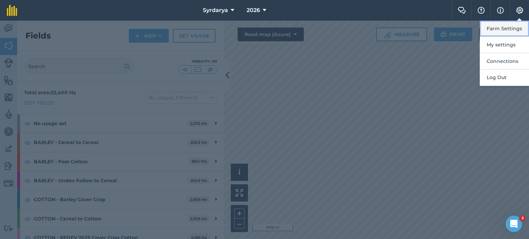
click at [496, 30] on button "Farm Settings" at bounding box center [504, 29] width 49 height 16
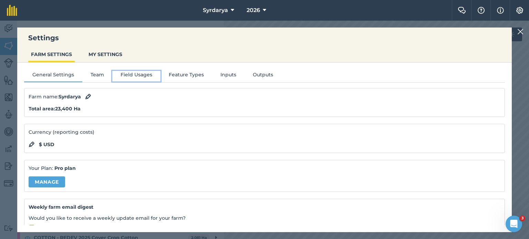
click at [136, 74] on button "Field Usages" at bounding box center [136, 76] width 48 height 10
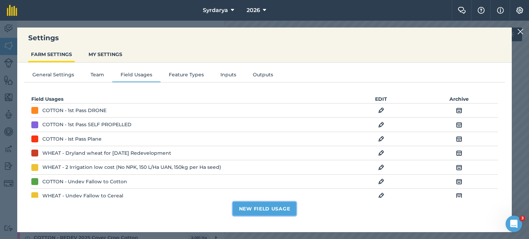
click at [261, 209] on button "New Field Usage" at bounding box center [265, 209] width 64 height 14
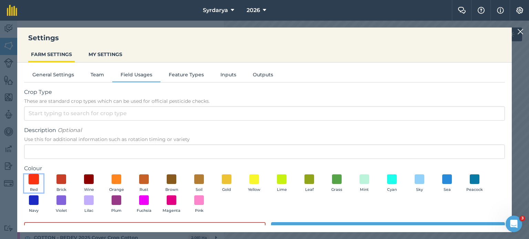
click at [34, 179] on span at bounding box center [34, 179] width 11 height 11
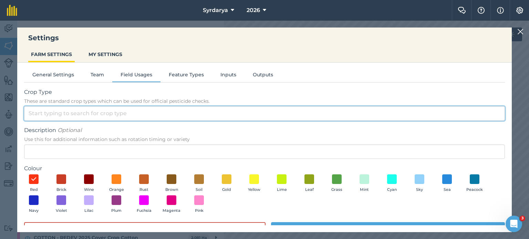
click at [65, 111] on input "Crop Type These are standard crop types which can be used for official pesticid…" at bounding box center [264, 113] width 481 height 14
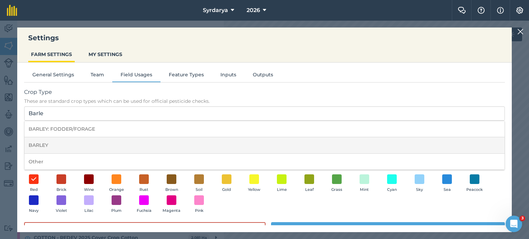
click at [53, 139] on li "BARLEY" at bounding box center [264, 145] width 480 height 16
type input "BARLEY"
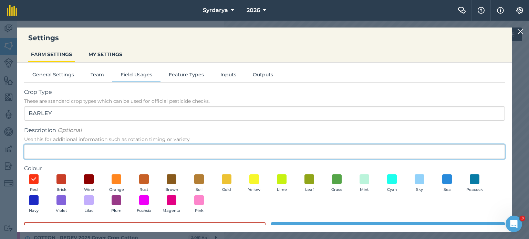
click at [53, 151] on input "Description Optional Use this for additional information such as rotation timin…" at bounding box center [264, 152] width 481 height 14
click at [45, 152] on input "Redev to Barley" at bounding box center [264, 152] width 481 height 14
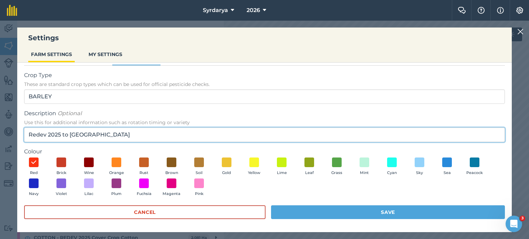
type input "Redev 2025 to Barley"
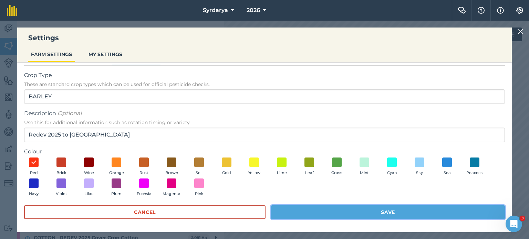
click at [353, 210] on button "Save" at bounding box center [388, 213] width 234 height 14
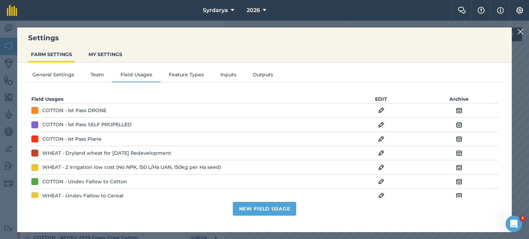
scroll to position [0, 0]
click at [517, 32] on img at bounding box center [520, 32] width 6 height 8
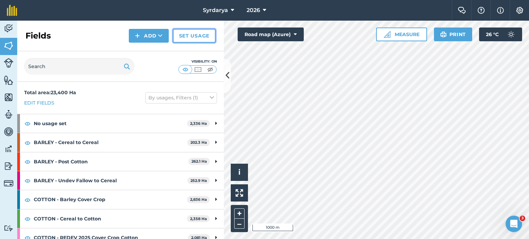
click at [187, 37] on link "Set usage" at bounding box center [194, 36] width 43 height 14
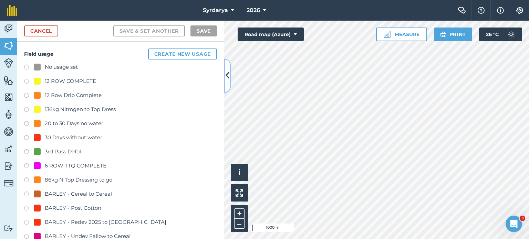
click at [229, 83] on button at bounding box center [227, 76] width 7 height 34
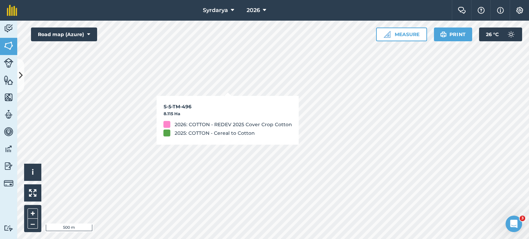
checkbox input "false"
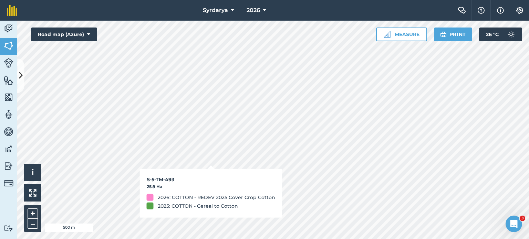
checkbox input "false"
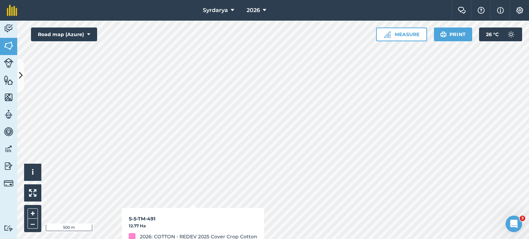
checkbox input "false"
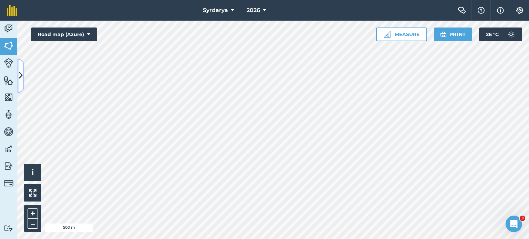
click at [23, 89] on button at bounding box center [20, 76] width 7 height 34
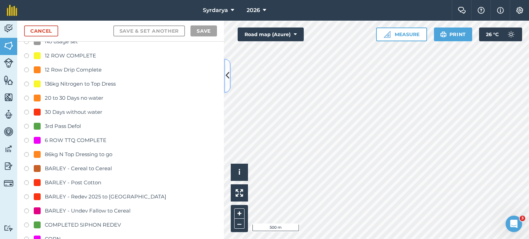
scroll to position [29, 0]
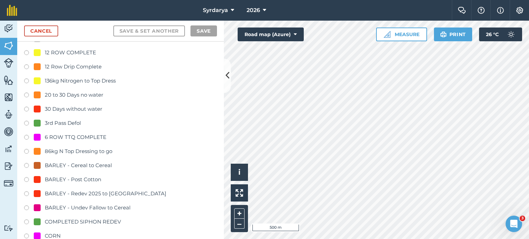
click at [95, 192] on div "BARLEY - Redev 2025 to [GEOGRAPHIC_DATA]" at bounding box center [106, 194] width 122 height 8
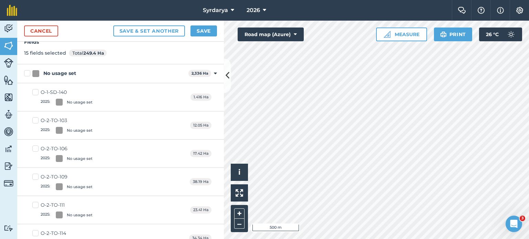
scroll to position [0, 0]
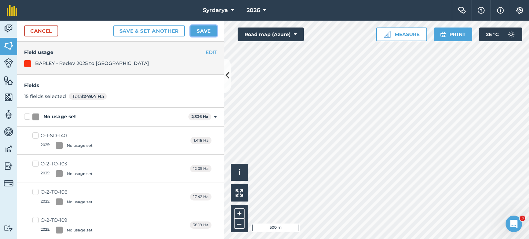
click at [203, 27] on button "Save" at bounding box center [203, 30] width 27 height 11
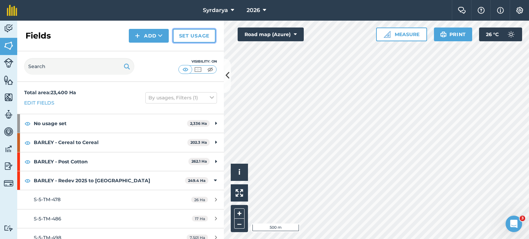
click at [184, 34] on link "Set usage" at bounding box center [194, 36] width 43 height 14
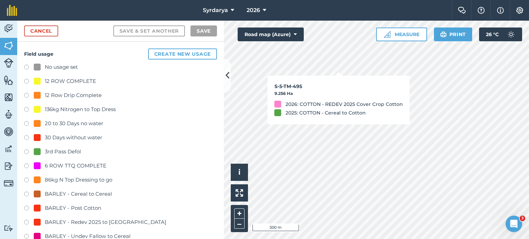
checkbox input "true"
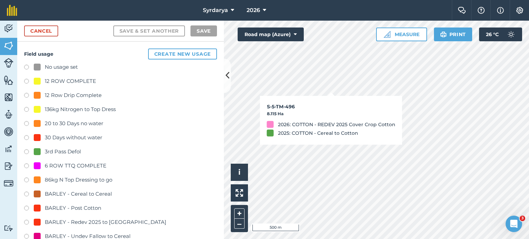
checkbox input "true"
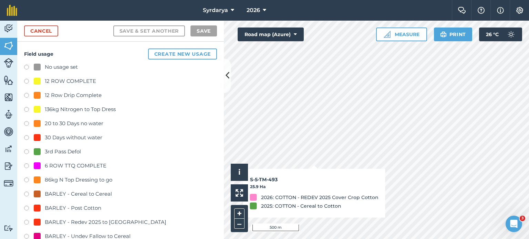
checkbox input "true"
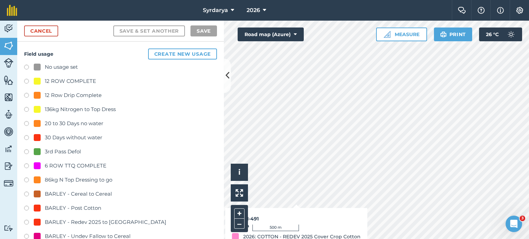
checkbox input "true"
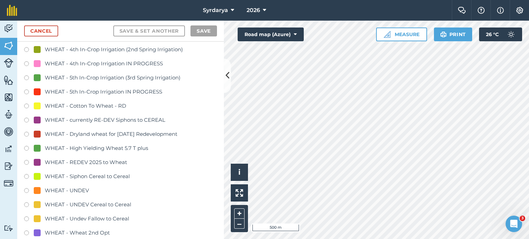
scroll to position [1474, 0]
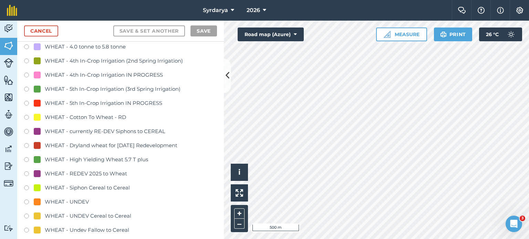
click at [81, 128] on div "WHEAT - currently RE-DEV Siphons to CEREAL" at bounding box center [105, 131] width 120 height 8
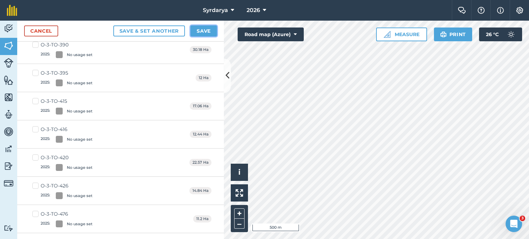
click at [198, 33] on button "Save" at bounding box center [203, 30] width 27 height 11
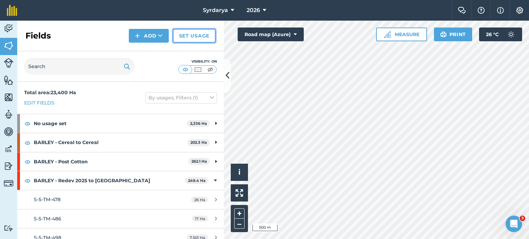
click at [195, 34] on link "Set usage" at bounding box center [194, 36] width 43 height 14
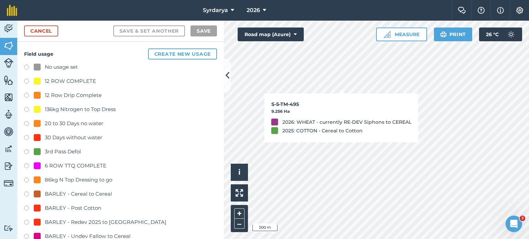
checkbox input "true"
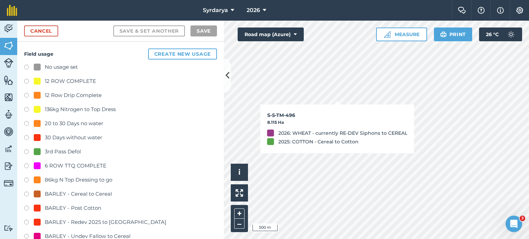
checkbox input "true"
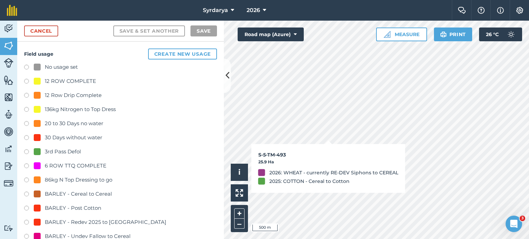
checkbox input "true"
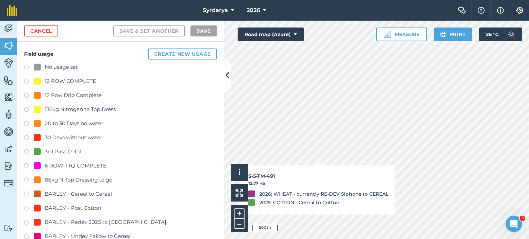
checkbox input "true"
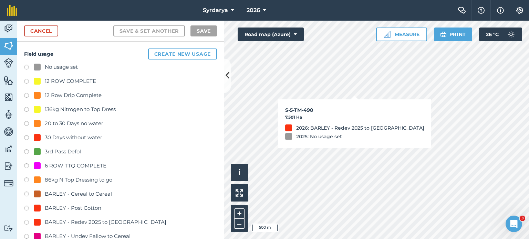
checkbox input "true"
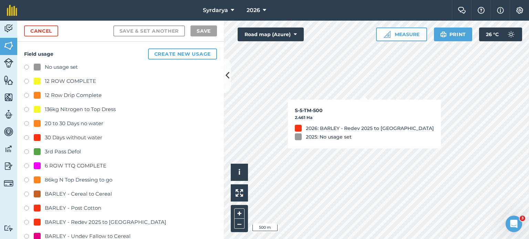
checkbox input "true"
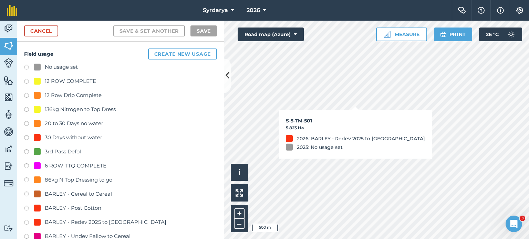
checkbox input "true"
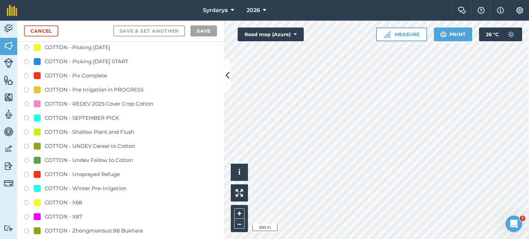
scroll to position [586, 0]
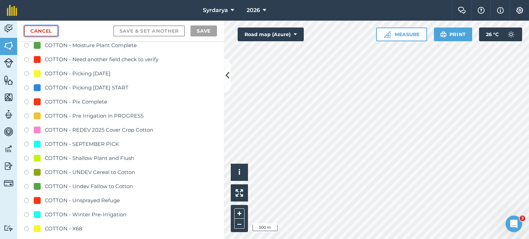
click at [38, 29] on link "Cancel" at bounding box center [41, 30] width 34 height 11
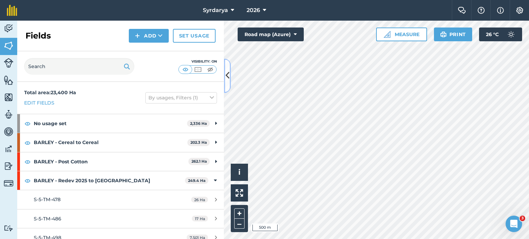
click at [226, 70] on icon at bounding box center [228, 76] width 4 height 12
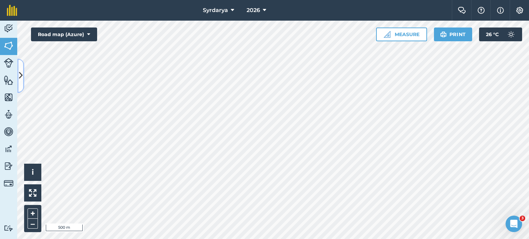
click at [19, 70] on icon at bounding box center [21, 76] width 4 height 12
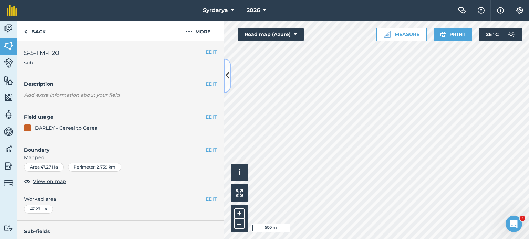
click at [224, 77] on button at bounding box center [227, 76] width 7 height 34
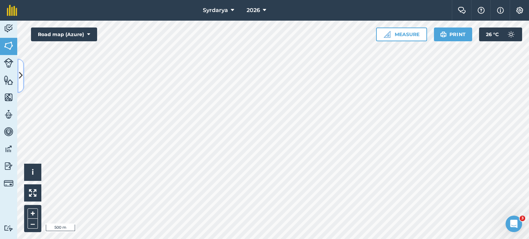
click at [20, 80] on icon at bounding box center [21, 76] width 4 height 12
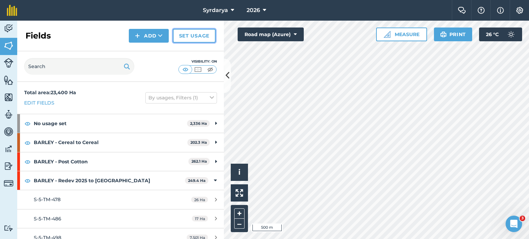
click at [182, 31] on link "Set usage" at bounding box center [194, 36] width 43 height 14
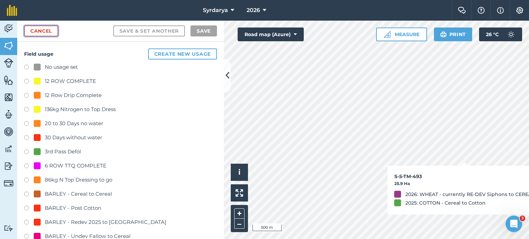
click at [34, 33] on link "Cancel" at bounding box center [41, 30] width 34 height 11
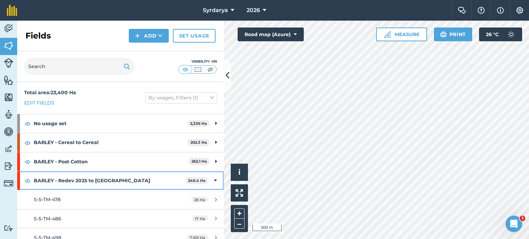
drag, startPoint x: 213, startPoint y: 175, endPoint x: 207, endPoint y: 173, distance: 6.2
click at [213, 176] on div "BARLEY - Redev 2025 to Barley 249.4 Ha" at bounding box center [120, 180] width 207 height 19
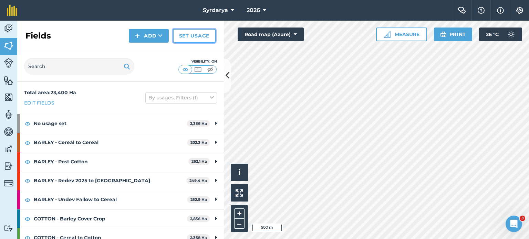
click at [179, 37] on link "Set usage" at bounding box center [194, 36] width 43 height 14
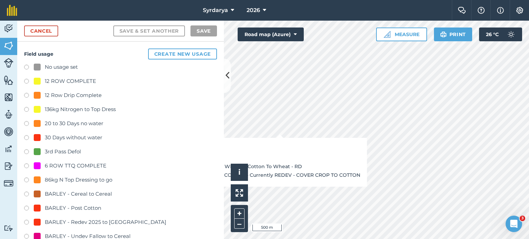
checkbox input "true"
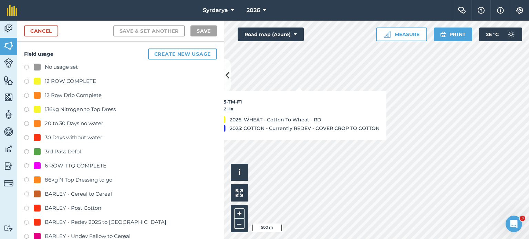
checkbox input "true"
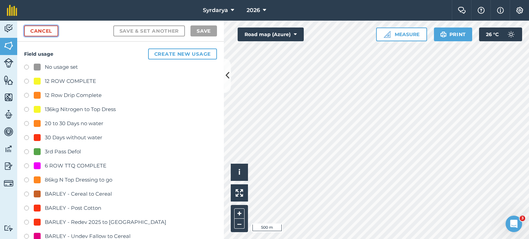
click at [31, 33] on link "Cancel" at bounding box center [41, 30] width 34 height 11
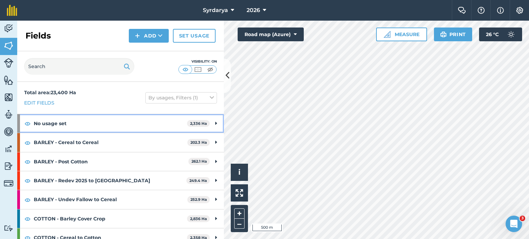
click at [207, 121] on div "No usage set 2,336 Ha" at bounding box center [120, 123] width 207 height 19
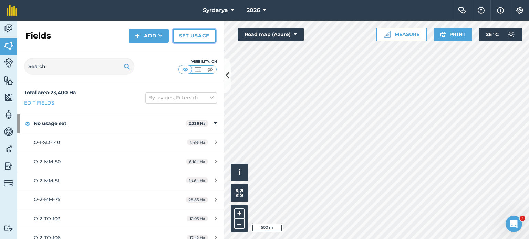
click at [180, 33] on link "Set usage" at bounding box center [194, 36] width 43 height 14
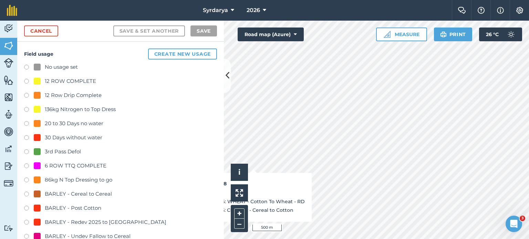
click at [25, 66] on label at bounding box center [29, 68] width 10 height 7
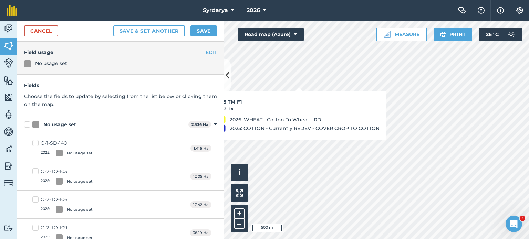
checkbox input "true"
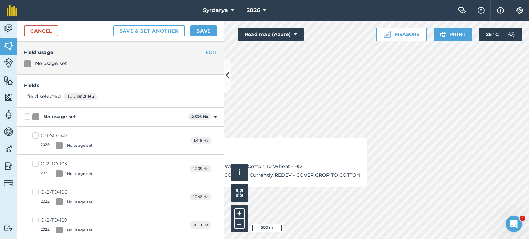
checkbox input "true"
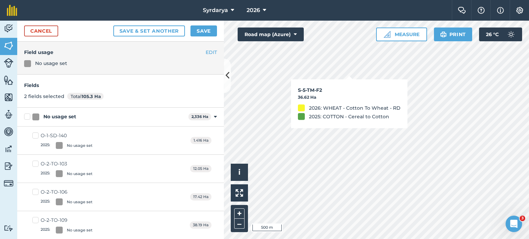
checkbox input "true"
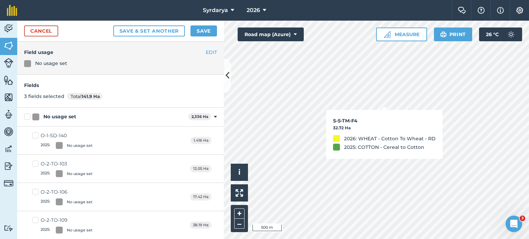
checkbox input "true"
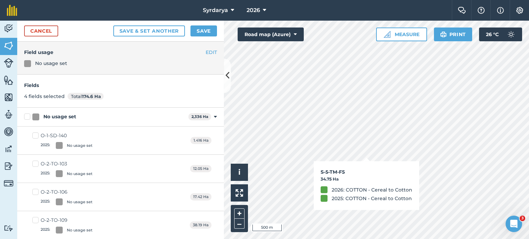
checkbox input "true"
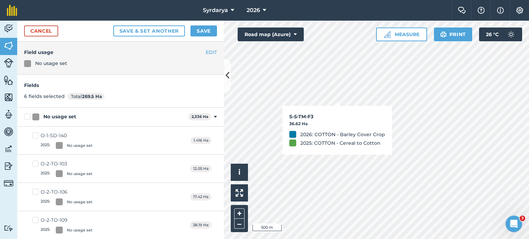
checkbox input "true"
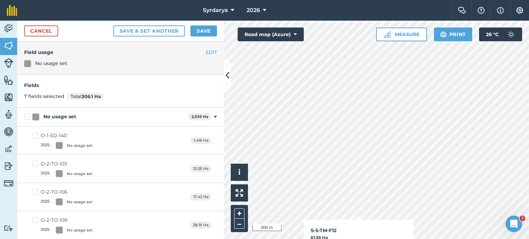
checkbox input "true"
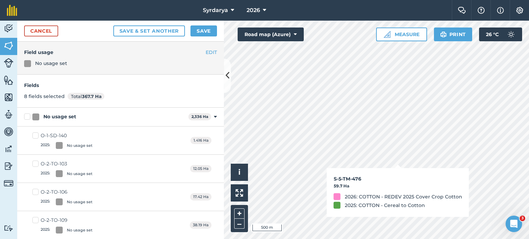
checkbox input "true"
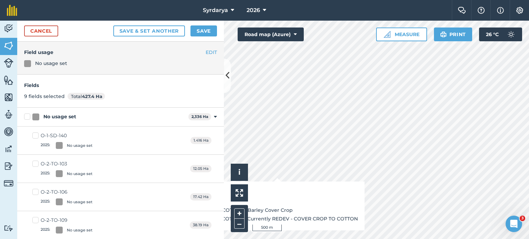
checkbox input "true"
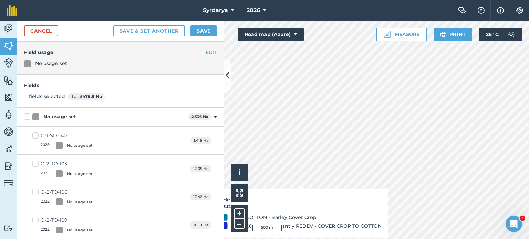
checkbox input "true"
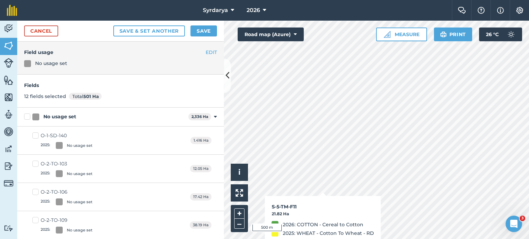
checkbox input "true"
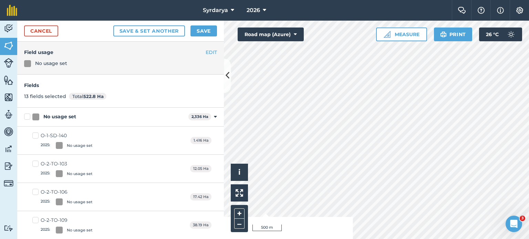
checkbox input "true"
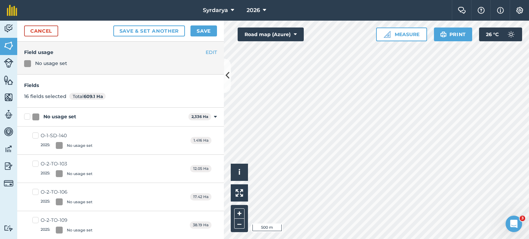
checkbox input "true"
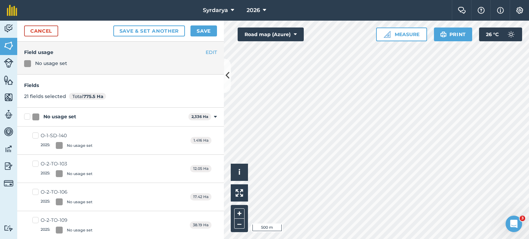
checkbox input "true"
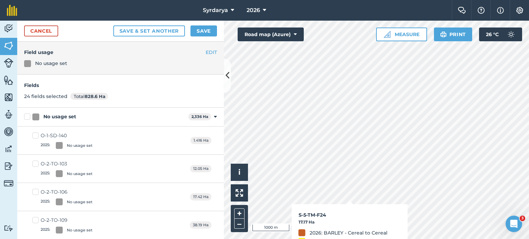
checkbox input "true"
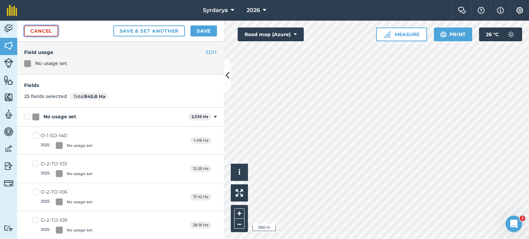
click at [28, 30] on link "Cancel" at bounding box center [41, 30] width 34 height 11
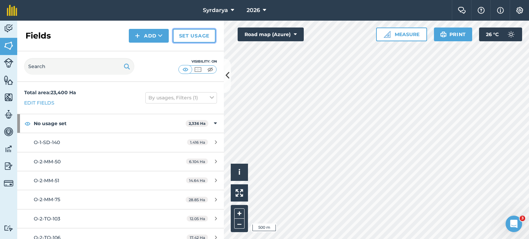
click at [179, 35] on link "Set usage" at bounding box center [194, 36] width 43 height 14
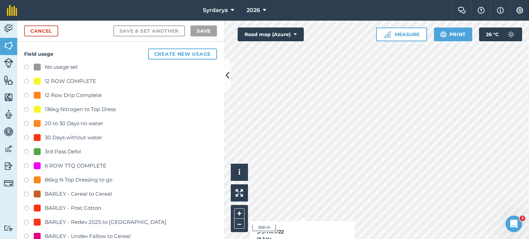
click at [67, 65] on div "No usage set" at bounding box center [61, 67] width 33 height 8
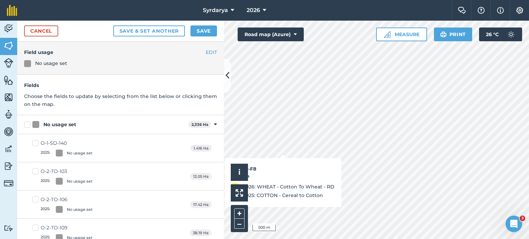
checkbox input "true"
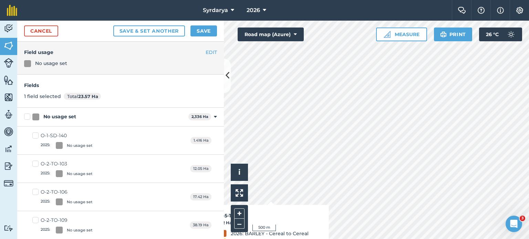
checkbox input "true"
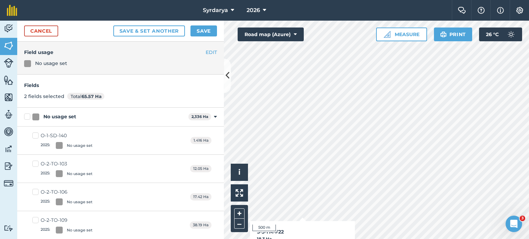
checkbox input "true"
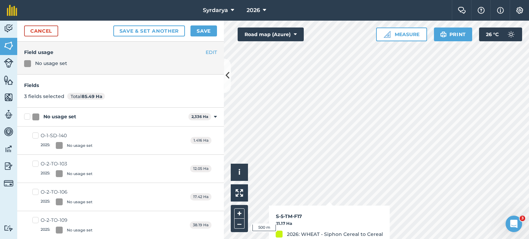
checkbox input "true"
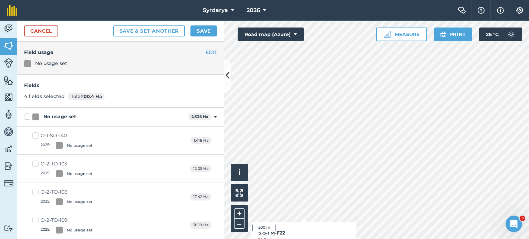
checkbox input "true"
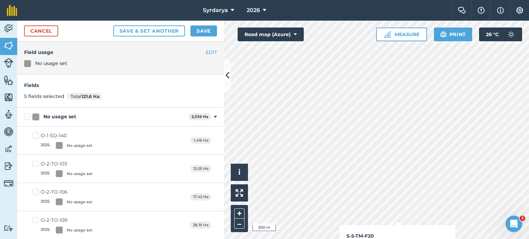
checkbox input "true"
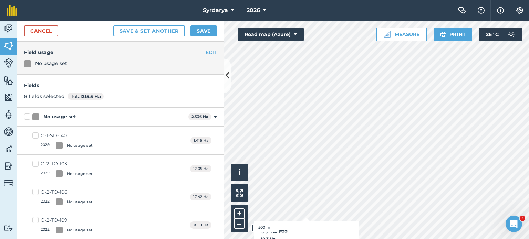
checkbox input "true"
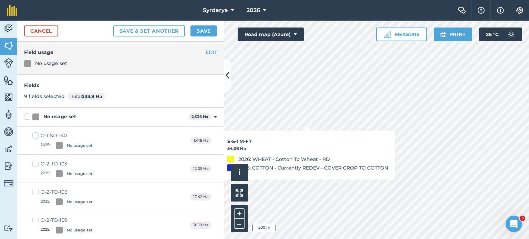
checkbox input "true"
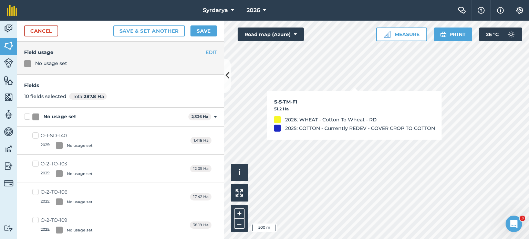
checkbox input "true"
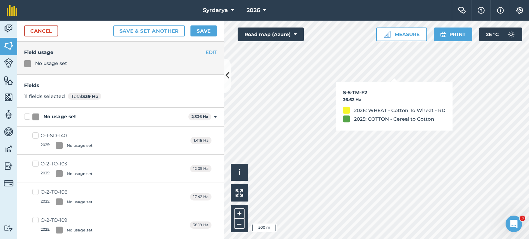
checkbox input "true"
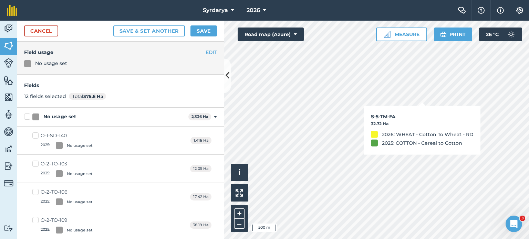
checkbox input "true"
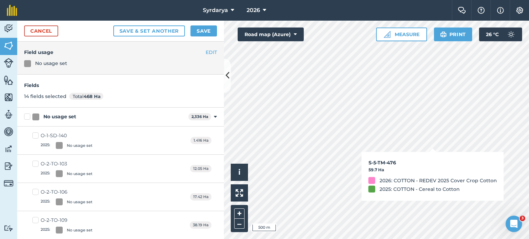
checkbox input "false"
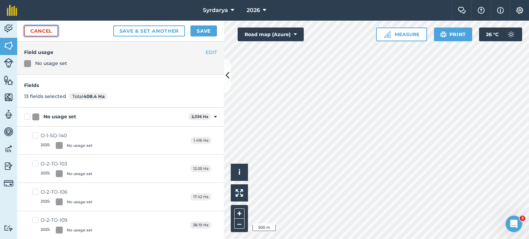
click at [32, 29] on link "Cancel" at bounding box center [41, 30] width 34 height 11
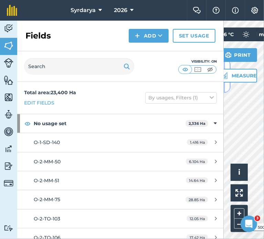
click at [229, 85] on button at bounding box center [227, 76] width 7 height 34
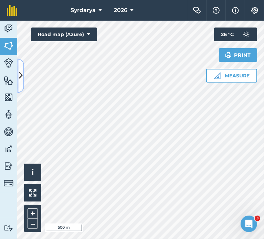
click at [19, 78] on icon at bounding box center [21, 76] width 4 height 12
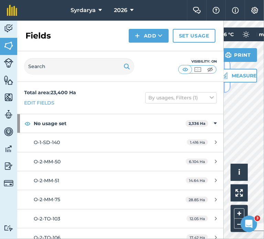
click at [227, 85] on button at bounding box center [227, 76] width 7 height 34
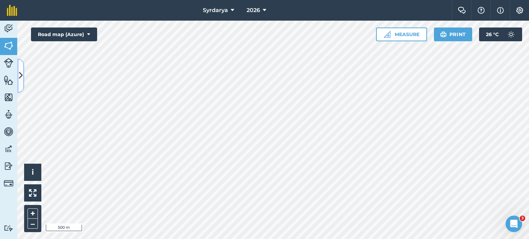
click at [21, 77] on icon at bounding box center [21, 76] width 4 height 12
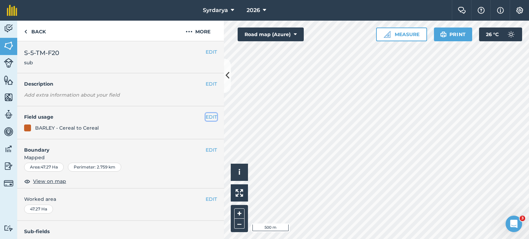
click at [207, 117] on button "EDIT" at bounding box center [211, 117] width 11 height 8
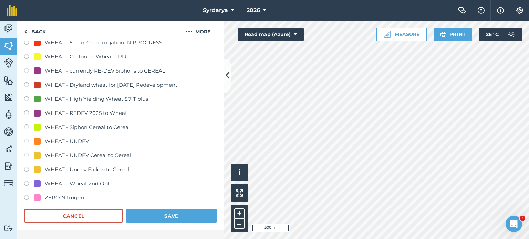
scroll to position [1600, 0]
click at [107, 124] on div "WHEAT - Siphon Cereal to Cereal" at bounding box center [87, 127] width 85 height 8
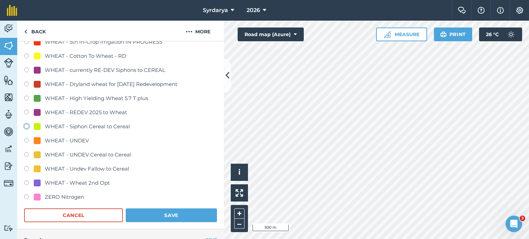
radio input "true"
radio input "false"
click at [168, 219] on button "Save" at bounding box center [171, 216] width 91 height 14
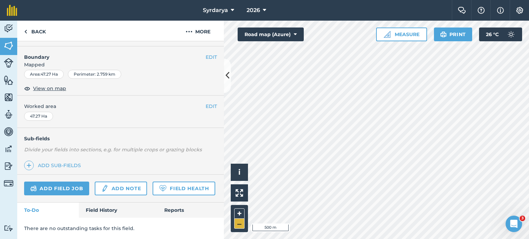
scroll to position [111, 0]
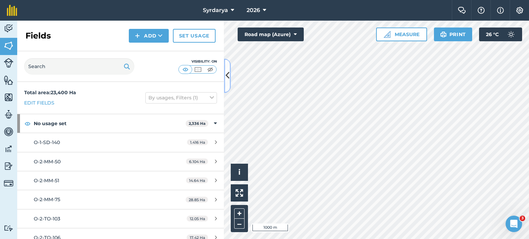
click at [230, 76] on button at bounding box center [227, 76] width 7 height 34
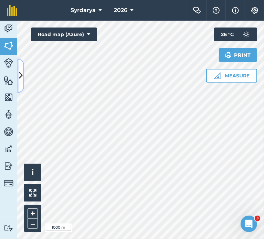
click at [19, 77] on icon at bounding box center [21, 76] width 4 height 12
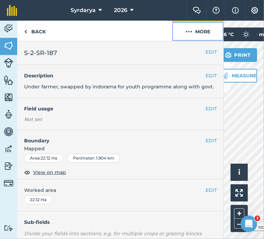
click at [208, 35] on button "More" at bounding box center [198, 31] width 52 height 20
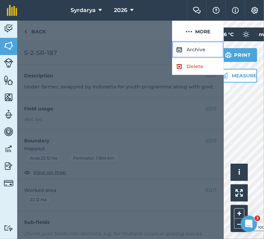
click at [198, 50] on button "Archive" at bounding box center [198, 49] width 52 height 17
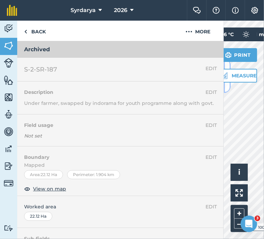
click at [225, 89] on button at bounding box center [227, 76] width 7 height 34
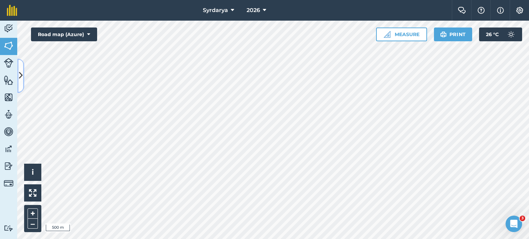
click at [21, 80] on icon at bounding box center [21, 76] width 4 height 12
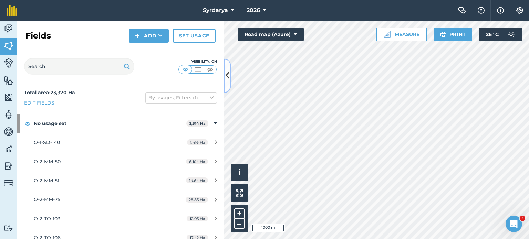
click at [227, 83] on button at bounding box center [227, 76] width 7 height 34
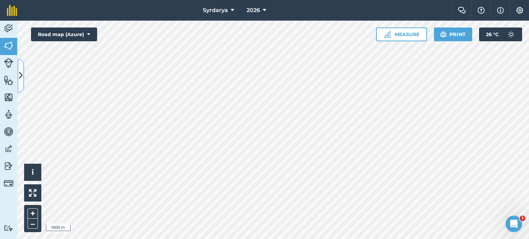
click at [22, 78] on icon at bounding box center [21, 76] width 4 height 12
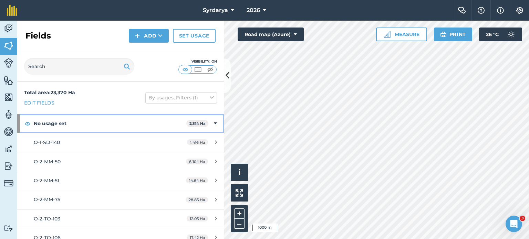
click at [213, 123] on div "No usage set 2,314 Ha" at bounding box center [120, 123] width 207 height 19
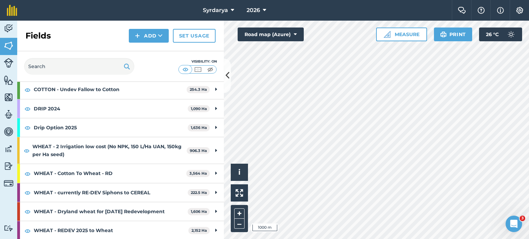
scroll to position [207, 0]
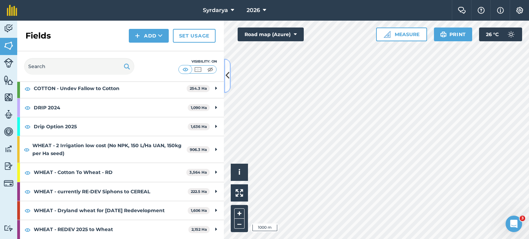
click at [226, 74] on icon at bounding box center [228, 76] width 4 height 12
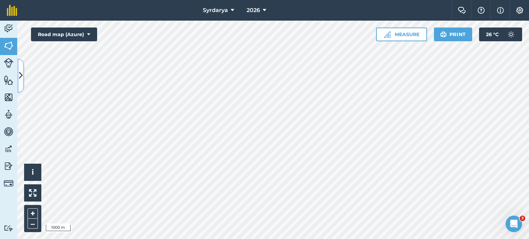
click at [18, 67] on button at bounding box center [20, 76] width 7 height 34
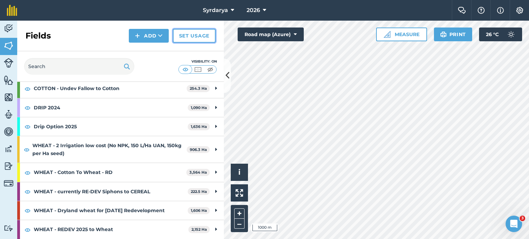
click at [190, 36] on link "Set usage" at bounding box center [194, 36] width 43 height 14
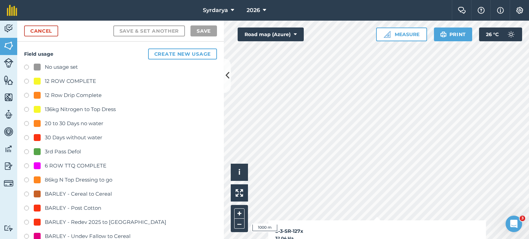
click at [62, 64] on div "No usage set" at bounding box center [61, 67] width 33 height 8
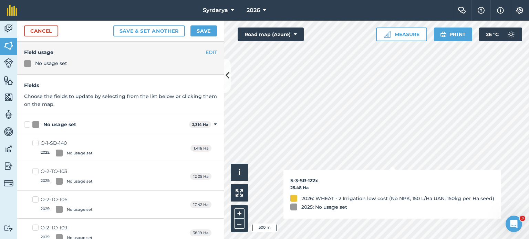
checkbox input "true"
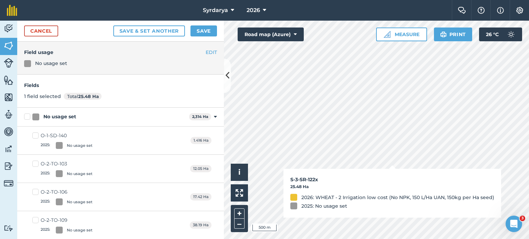
checkbox input "true"
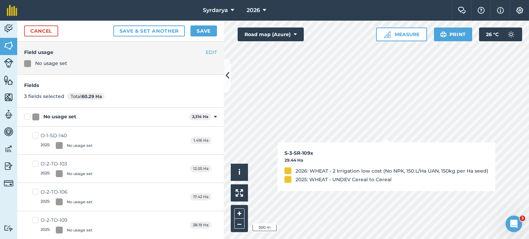
checkbox input "true"
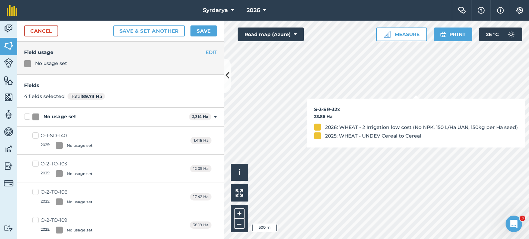
checkbox input "true"
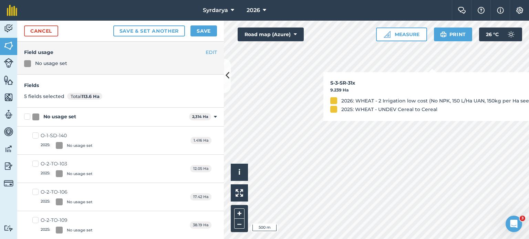
checkbox input "true"
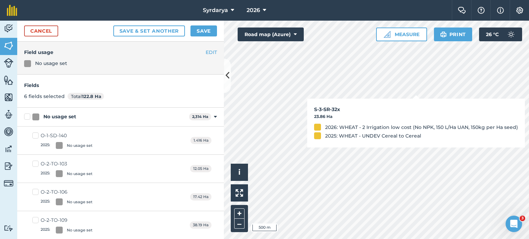
checkbox input "true"
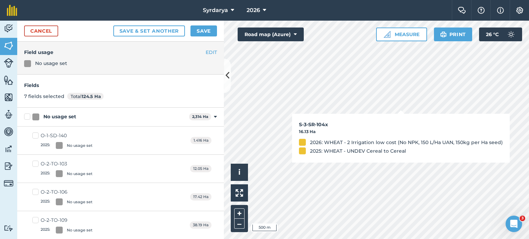
checkbox input "true"
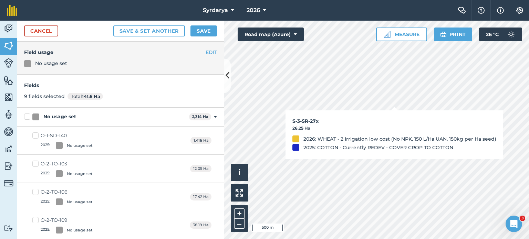
checkbox input "true"
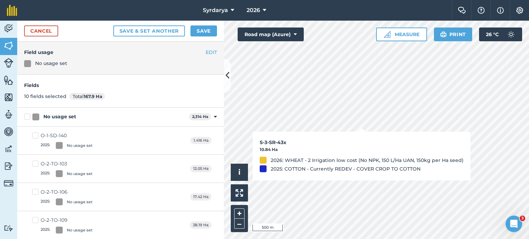
checkbox input "true"
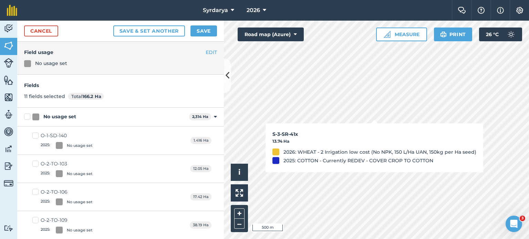
checkbox input "false"
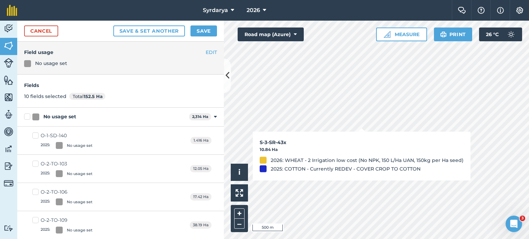
checkbox input "false"
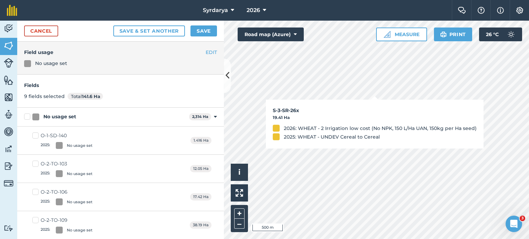
checkbox input "true"
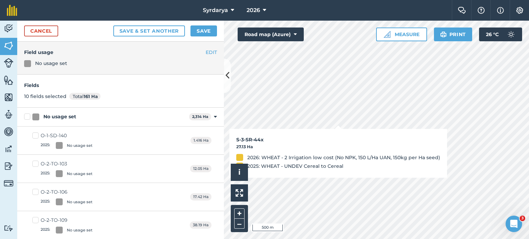
checkbox input "true"
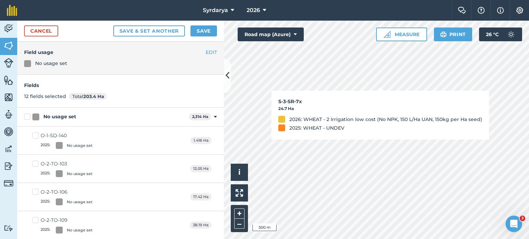
checkbox input "true"
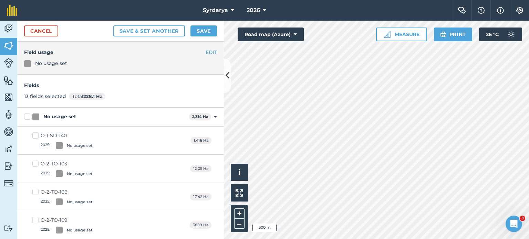
checkbox input "true"
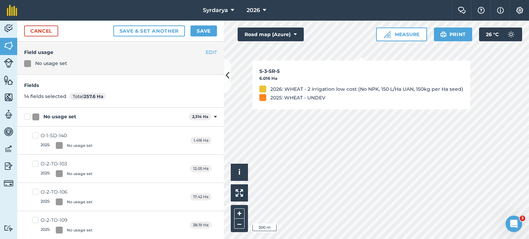
checkbox input "true"
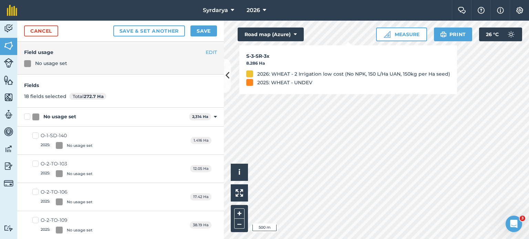
checkbox input "true"
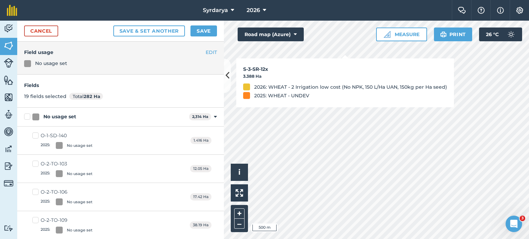
checkbox input "true"
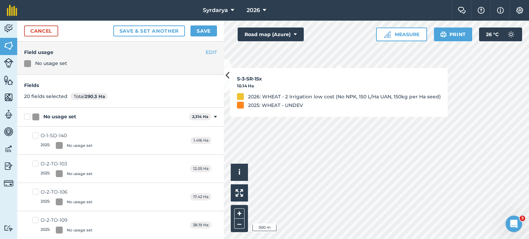
checkbox input "true"
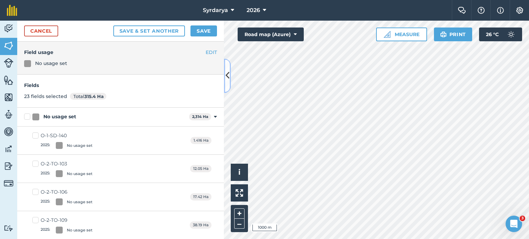
click at [230, 82] on button at bounding box center [227, 76] width 7 height 34
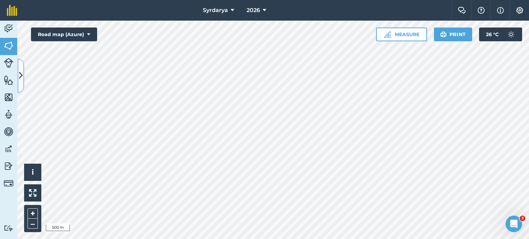
click at [23, 74] on button at bounding box center [20, 76] width 7 height 34
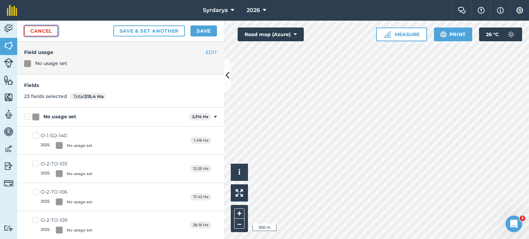
click at [52, 31] on link "Cancel" at bounding box center [41, 30] width 34 height 11
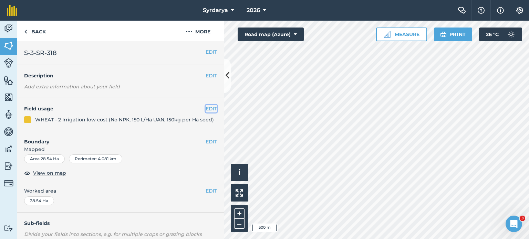
click at [206, 106] on button "EDIT" at bounding box center [211, 109] width 11 height 8
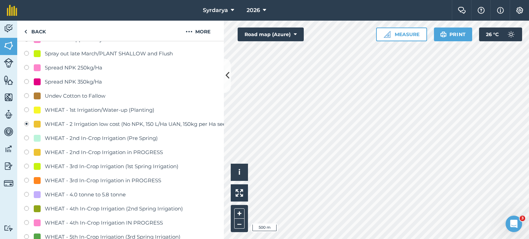
scroll to position [1488, 0]
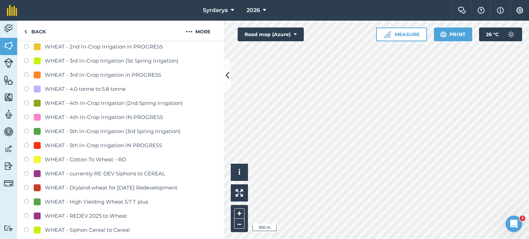
click at [121, 190] on div "WHEAT - Dryland wheat for [DATE] Redevelopment" at bounding box center [111, 188] width 133 height 8
radio input "true"
radio input "false"
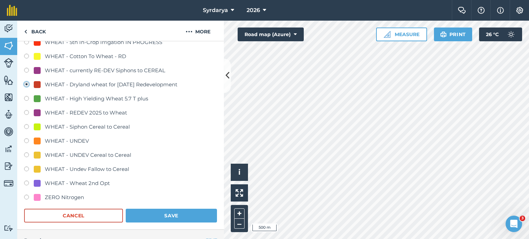
scroll to position [1764, 0]
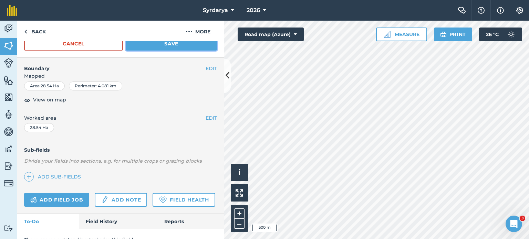
click at [169, 43] on button "Save" at bounding box center [171, 44] width 91 height 14
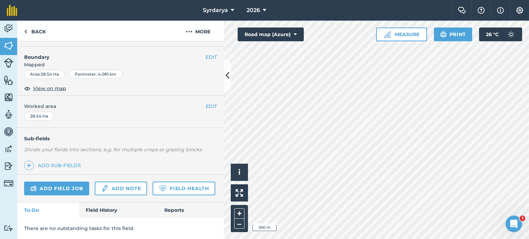
scroll to position [103, 0]
click at [227, 82] on button at bounding box center [227, 76] width 7 height 34
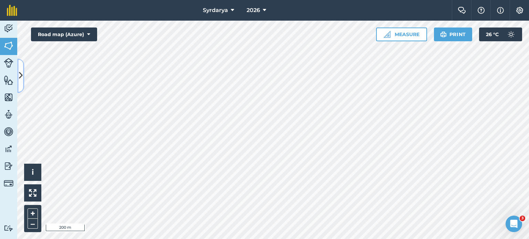
click at [23, 76] on button at bounding box center [20, 76] width 7 height 34
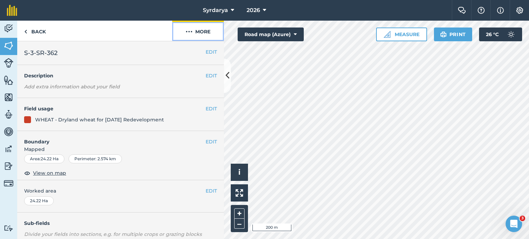
click at [202, 35] on button "More" at bounding box center [198, 31] width 52 height 20
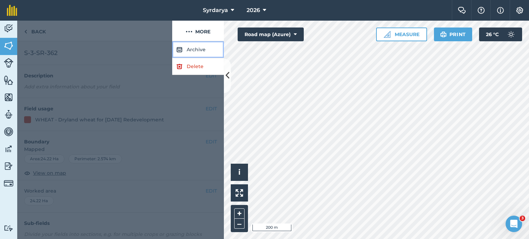
click at [201, 45] on button "Archive" at bounding box center [198, 49] width 52 height 17
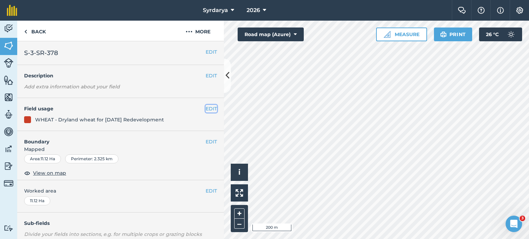
click at [206, 107] on button "EDIT" at bounding box center [211, 109] width 11 height 8
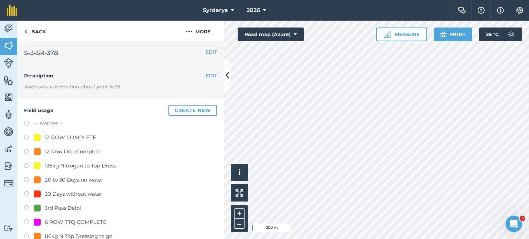
click at [44, 121] on label "-- Not set --" at bounding box center [48, 123] width 29 height 8
radio input "true"
radio input "false"
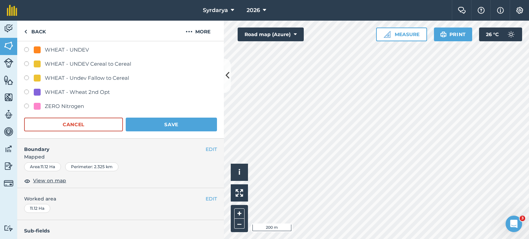
scroll to position [1653, 0]
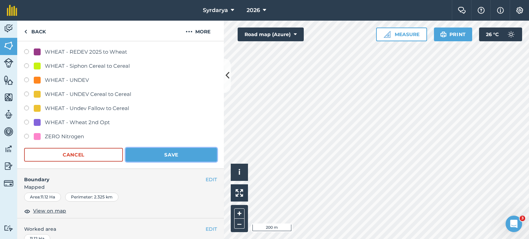
click at [176, 152] on button "Save" at bounding box center [171, 155] width 91 height 14
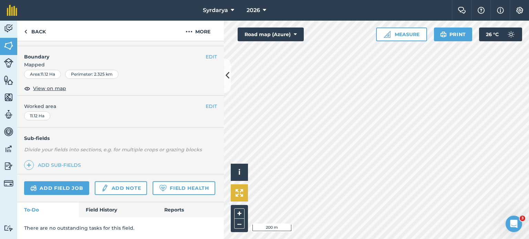
scroll to position [102, 0]
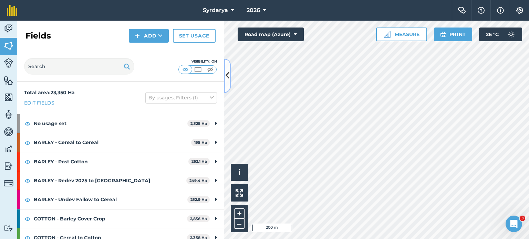
click at [228, 82] on button at bounding box center [227, 76] width 7 height 34
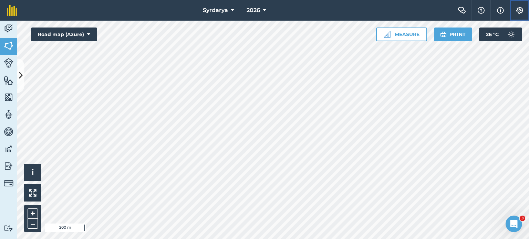
click at [525, 11] on button "Settings" at bounding box center [519, 10] width 19 height 21
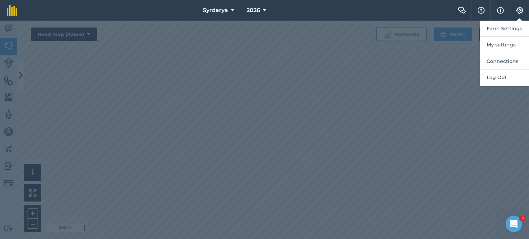
click at [368, 61] on div at bounding box center [264, 130] width 529 height 219
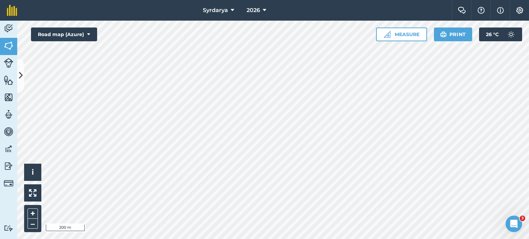
click at [17, 71] on div at bounding box center [273, 130] width 512 height 219
click at [23, 72] on button at bounding box center [20, 76] width 7 height 34
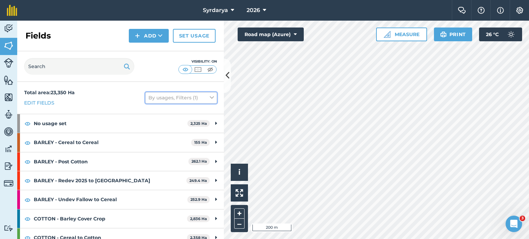
click at [180, 101] on button "By usages, Filters (1)" at bounding box center [181, 97] width 72 height 11
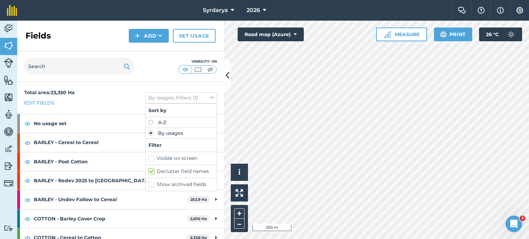
click at [169, 183] on label "Show archived fields" at bounding box center [180, 184] width 65 height 7
click at [153, 183] on input "Show archived fields" at bounding box center [150, 183] width 4 height 4
checkbox input "true"
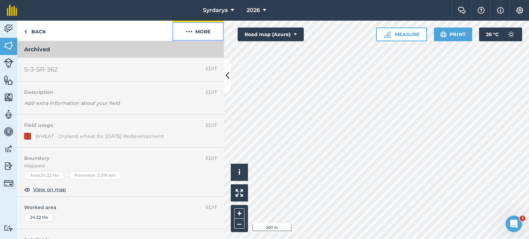
click at [186, 35] on img at bounding box center [189, 32] width 7 height 8
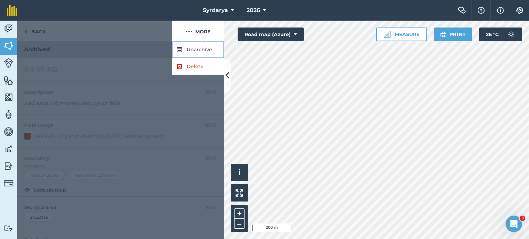
click at [201, 52] on button "Unarchive" at bounding box center [198, 49] width 52 height 17
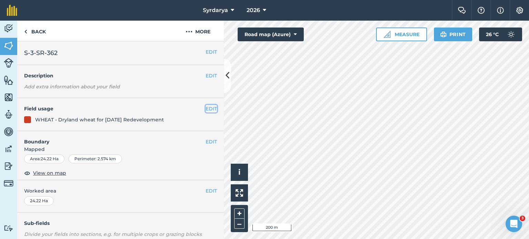
click at [207, 106] on button "EDIT" at bounding box center [211, 109] width 11 height 8
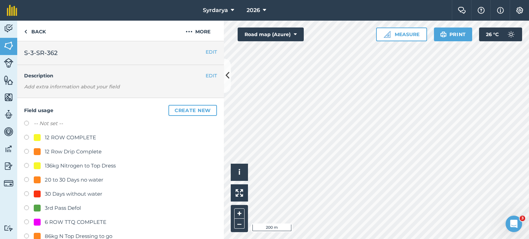
click at [48, 122] on label "-- Not set --" at bounding box center [48, 123] width 29 height 8
radio input "true"
radio input "false"
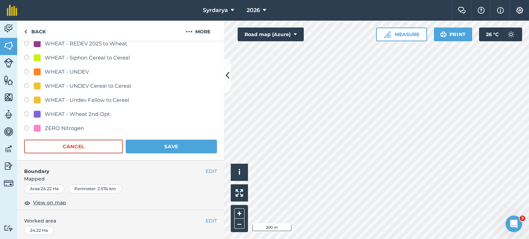
scroll to position [1660, 0]
click at [175, 146] on button "Save" at bounding box center [171, 147] width 91 height 14
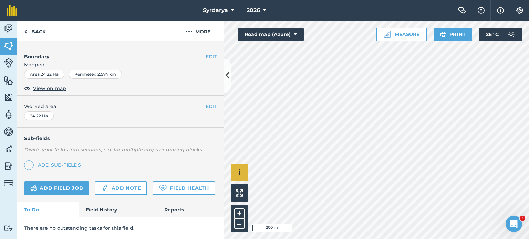
scroll to position [102, 0]
click at [198, 35] on button "More" at bounding box center [198, 31] width 52 height 20
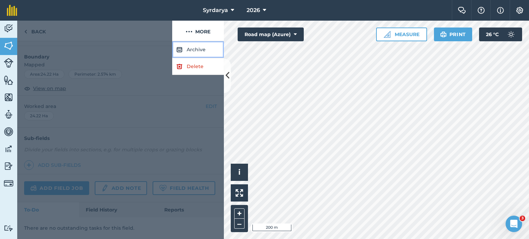
click at [198, 53] on button "Archive" at bounding box center [198, 49] width 52 height 17
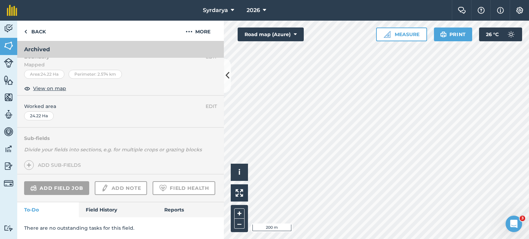
scroll to position [118, 0]
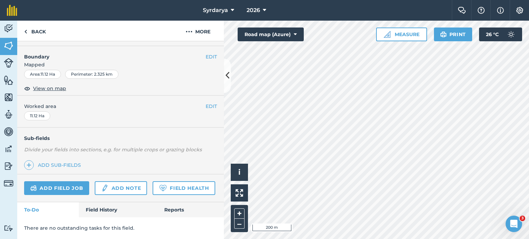
scroll to position [102, 0]
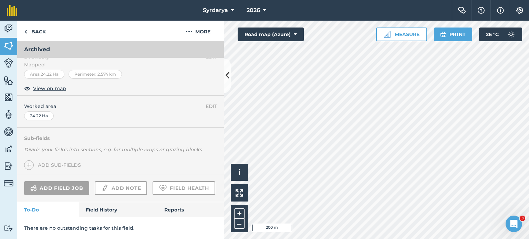
scroll to position [118, 0]
click at [228, 77] on icon at bounding box center [228, 76] width 4 height 12
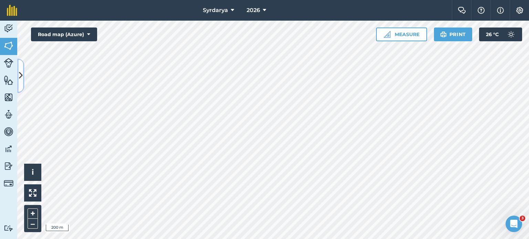
click at [19, 73] on icon at bounding box center [21, 76] width 4 height 12
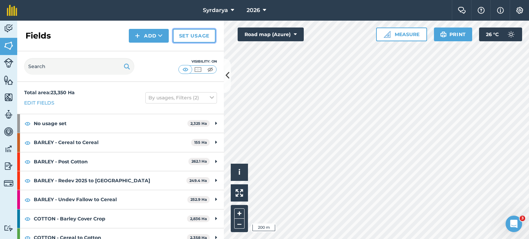
click at [204, 40] on link "Set usage" at bounding box center [194, 36] width 43 height 14
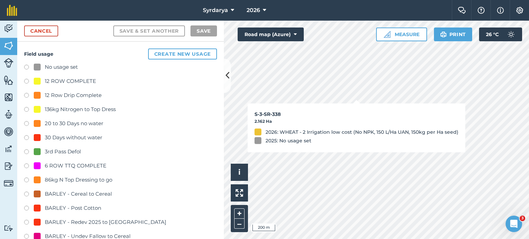
checkbox input "true"
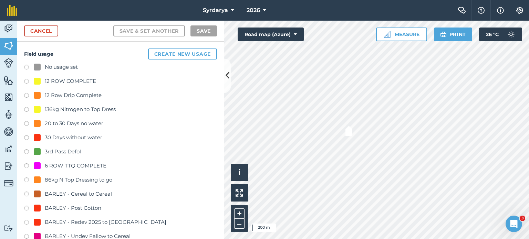
checkbox input "true"
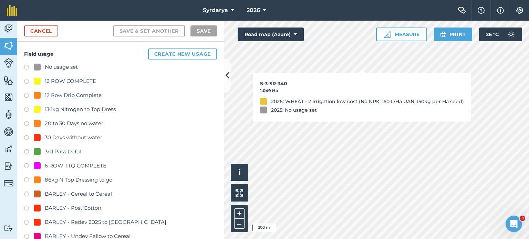
checkbox input "true"
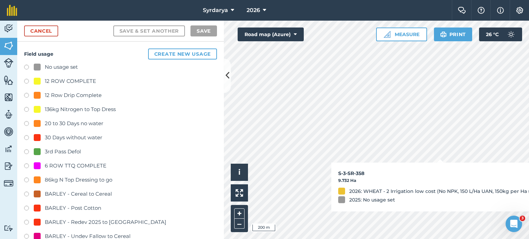
checkbox input "true"
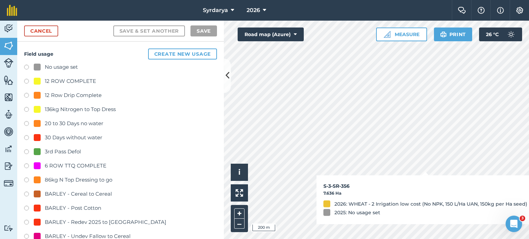
checkbox input "true"
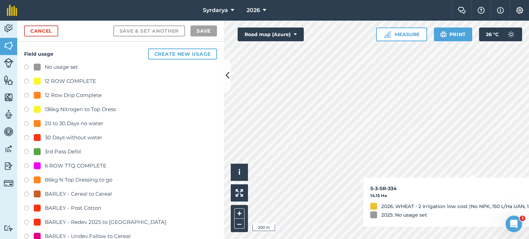
checkbox input "true"
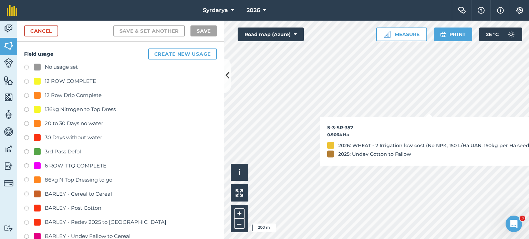
checkbox input "true"
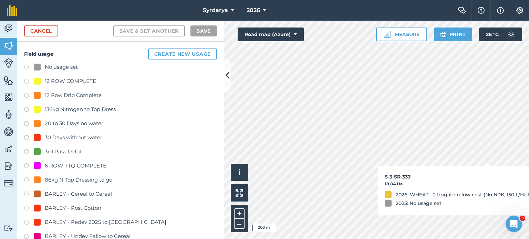
checkbox input "true"
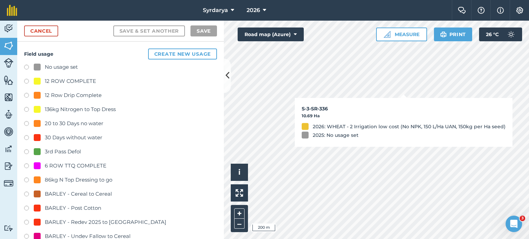
checkbox input "true"
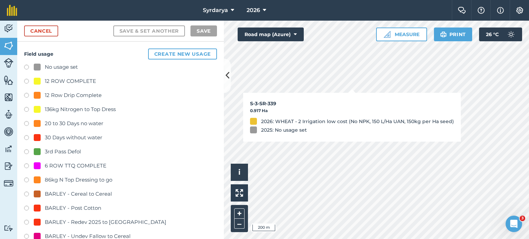
checkbox input "true"
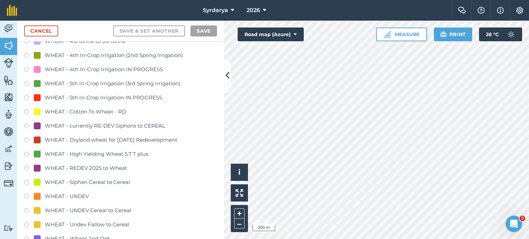
scroll to position [1480, 0]
click at [121, 136] on div "WHEAT - Dryland wheat for [DATE] Redevelopment" at bounding box center [111, 139] width 133 height 8
click at [121, 137] on div "WHEAT - Dryland wheat for [DATE] Redevelopment" at bounding box center [111, 139] width 133 height 8
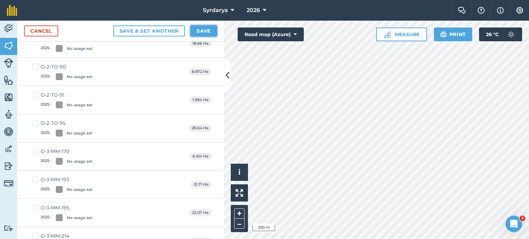
click at [205, 34] on button "Save" at bounding box center [203, 30] width 27 height 11
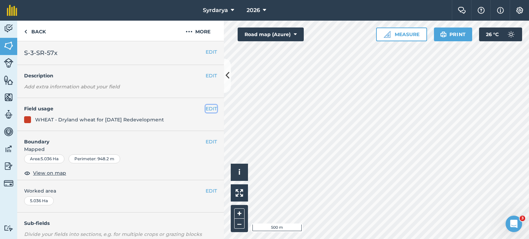
click at [206, 105] on button "EDIT" at bounding box center [211, 109] width 11 height 8
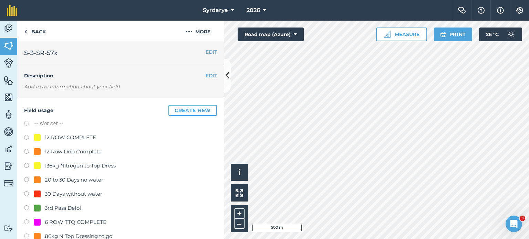
click at [52, 120] on label "-- Not set --" at bounding box center [48, 123] width 29 height 8
radio input "true"
radio input "false"
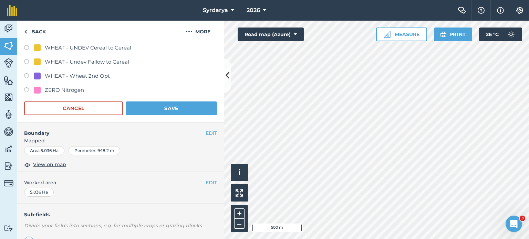
scroll to position [1660, 0]
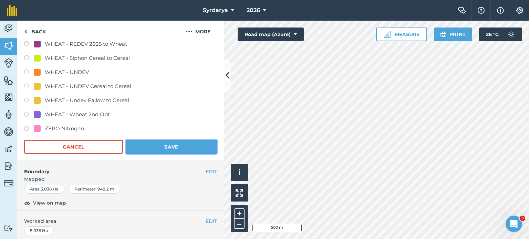
click at [179, 151] on button "Save" at bounding box center [171, 147] width 91 height 14
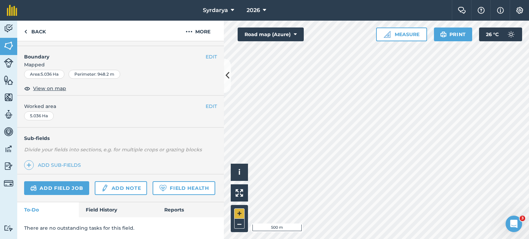
scroll to position [102, 0]
click at [224, 72] on button at bounding box center [227, 76] width 7 height 34
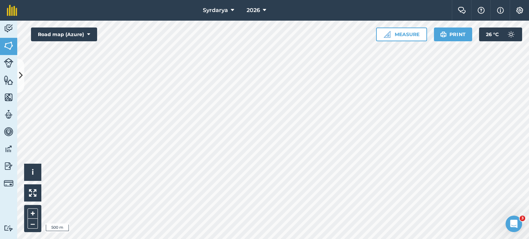
click at [275, 239] on html "Syrdarya 2026 Farm Chat Help Info Settings Syrdarya - 2026 Reproduced with the …" at bounding box center [264, 119] width 529 height 239
click at [19, 68] on button at bounding box center [20, 76] width 7 height 34
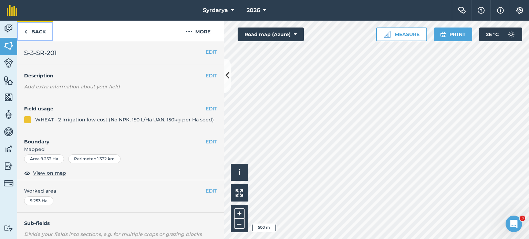
click at [21, 32] on link "Back" at bounding box center [34, 31] width 35 height 20
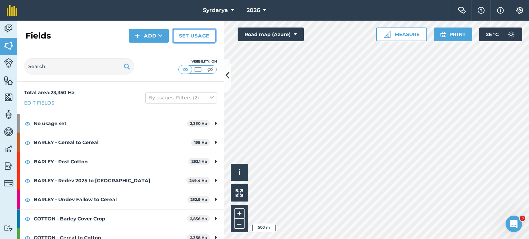
click at [199, 39] on link "Set usage" at bounding box center [194, 36] width 43 height 14
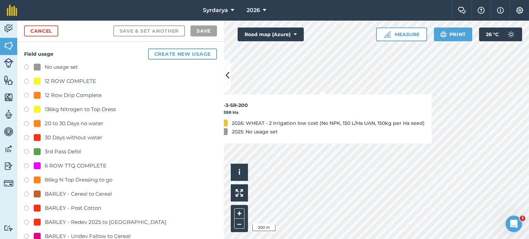
checkbox input "true"
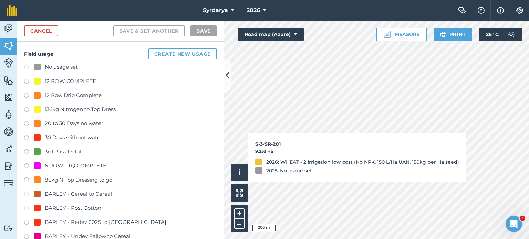
checkbox input "true"
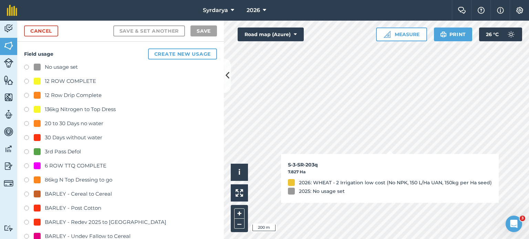
checkbox input "true"
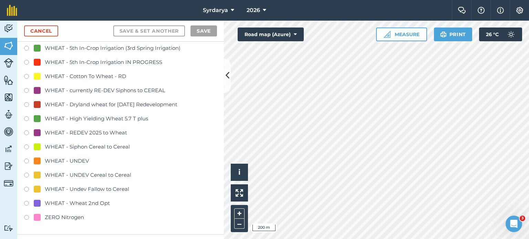
scroll to position [1515, 0]
click at [87, 134] on div "WHEAT - REDEV 2025 to Wheat" at bounding box center [86, 133] width 82 height 8
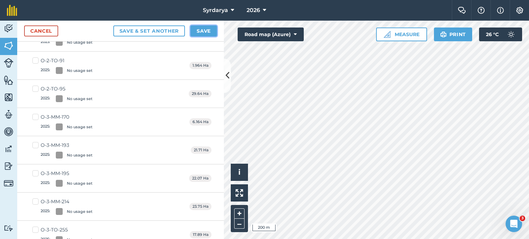
click at [202, 31] on button "Save" at bounding box center [203, 30] width 27 height 11
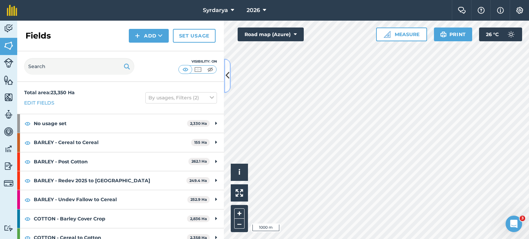
click at [227, 86] on button at bounding box center [227, 76] width 7 height 34
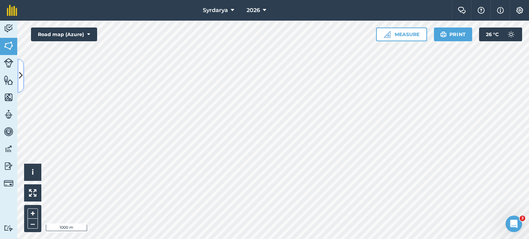
click at [18, 70] on button at bounding box center [20, 76] width 7 height 34
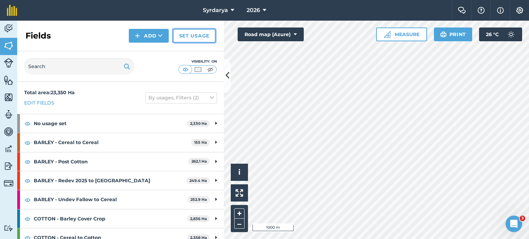
click at [199, 32] on link "Set usage" at bounding box center [194, 36] width 43 height 14
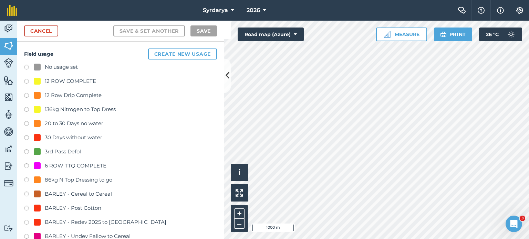
click at [56, 67] on div "No usage set" at bounding box center [61, 67] width 33 height 8
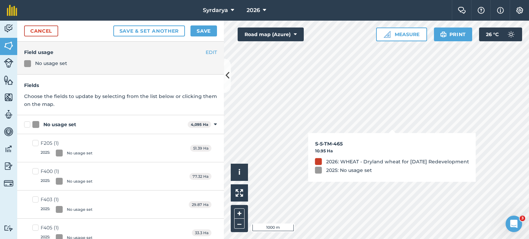
checkbox input "true"
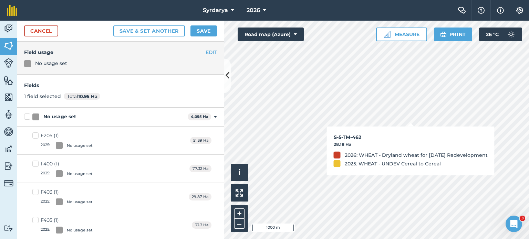
checkbox input "true"
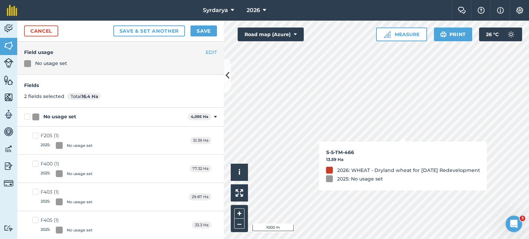
checkbox input "true"
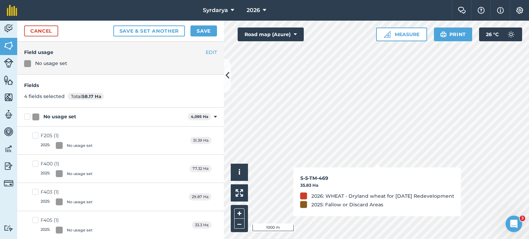
checkbox input "true"
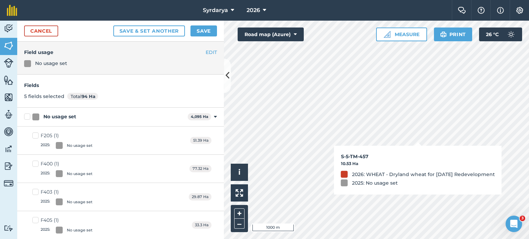
checkbox input "true"
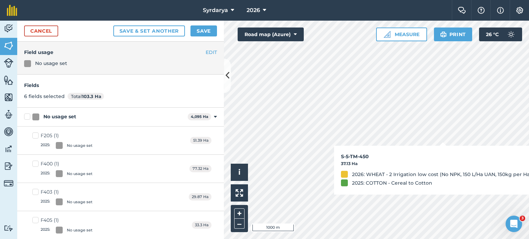
checkbox input "true"
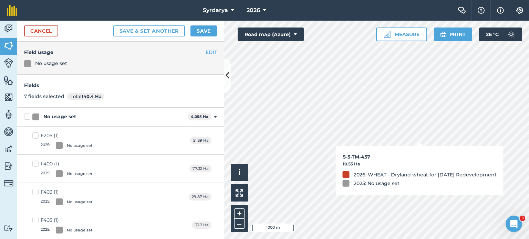
checkbox input "true"
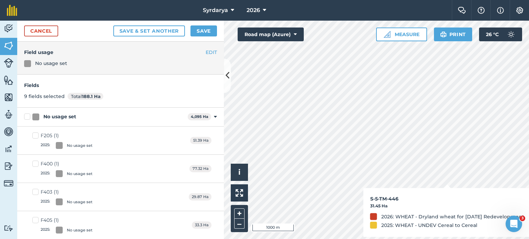
checkbox input "true"
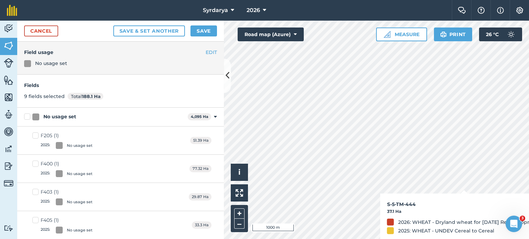
checkbox input "true"
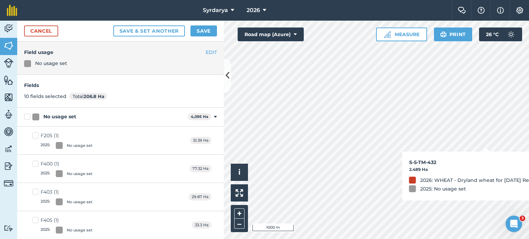
checkbox input "true"
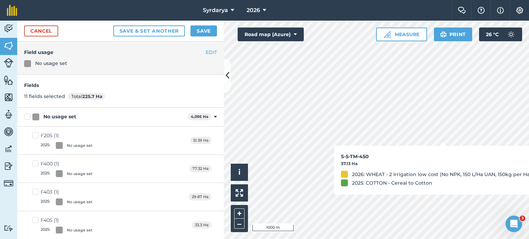
checkbox input "true"
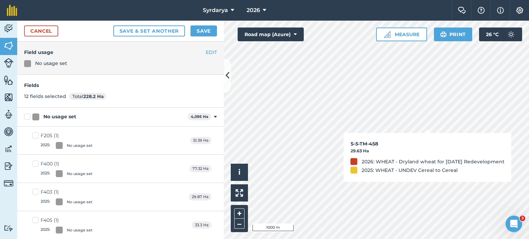
checkbox input "true"
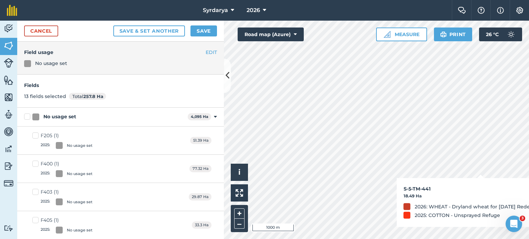
checkbox input "true"
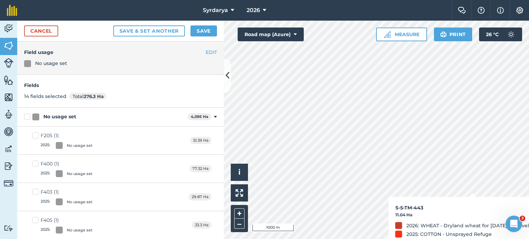
checkbox input "true"
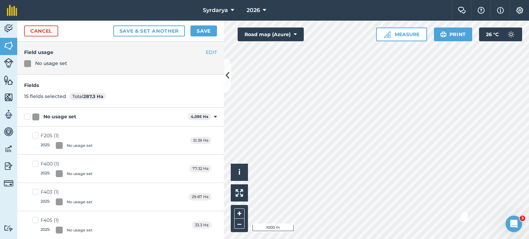
checkbox input "true"
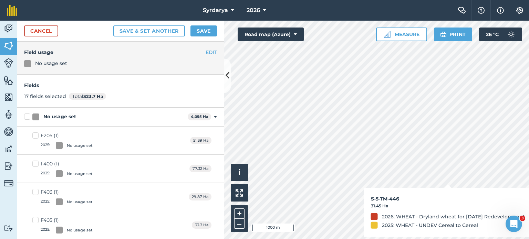
checkbox input "false"
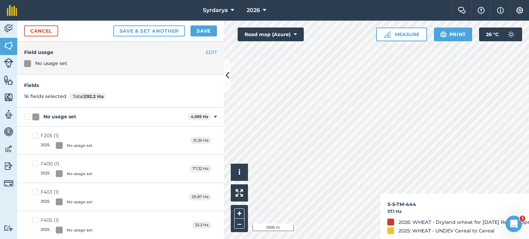
checkbox input "true"
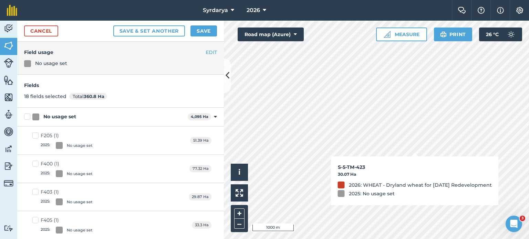
checkbox input "true"
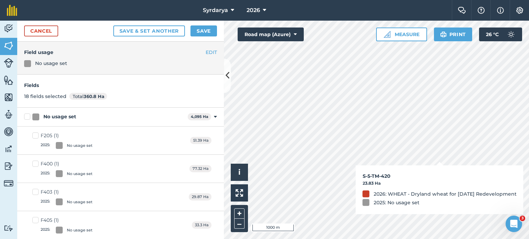
checkbox input "true"
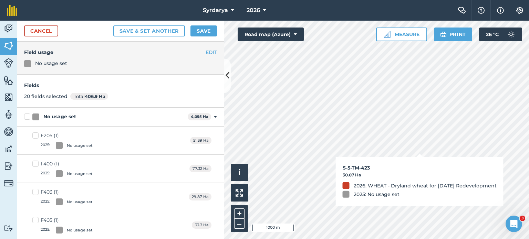
checkbox input "true"
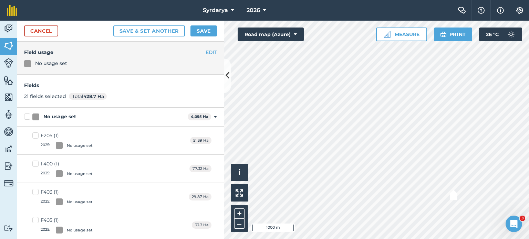
checkbox input "true"
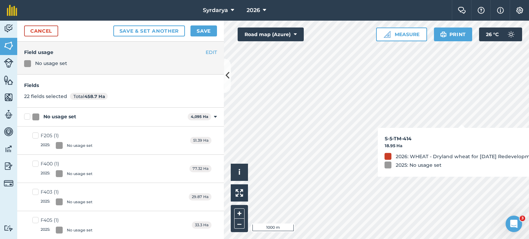
checkbox input "true"
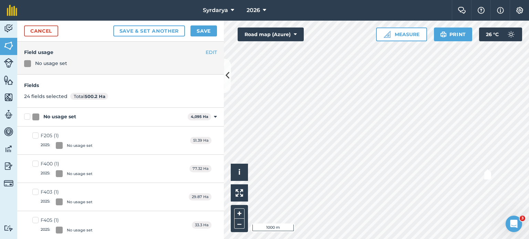
checkbox input "true"
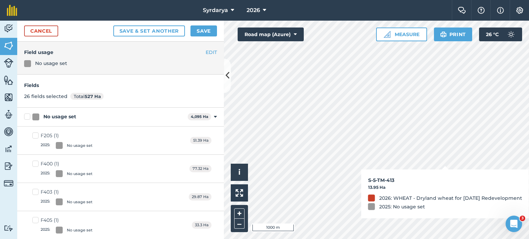
checkbox input "true"
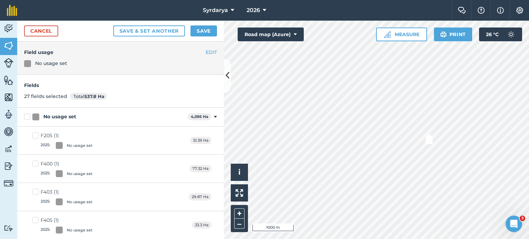
checkbox input "true"
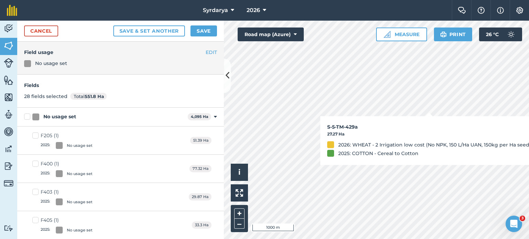
checkbox input "true"
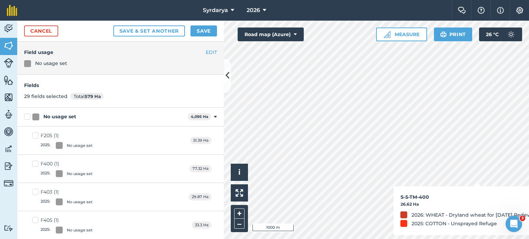
checkbox input "true"
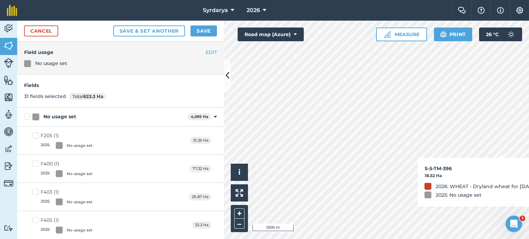
checkbox input "true"
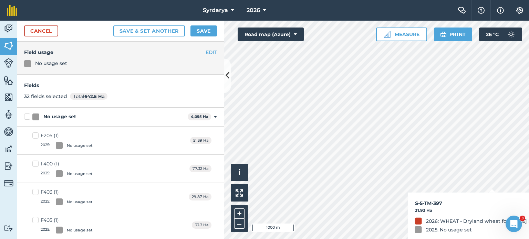
checkbox input "true"
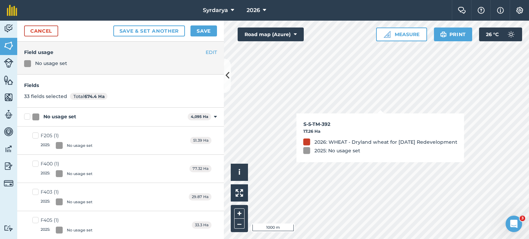
checkbox input "true"
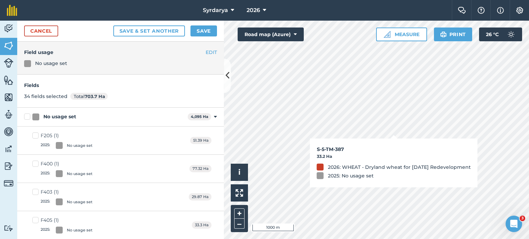
checkbox input "true"
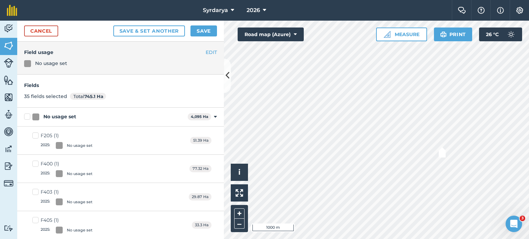
checkbox input "true"
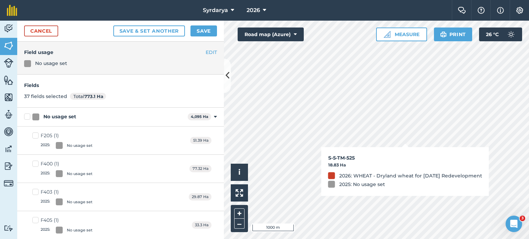
checkbox input "true"
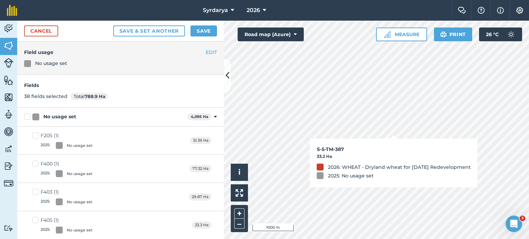
checkbox input "true"
checkbox input "false"
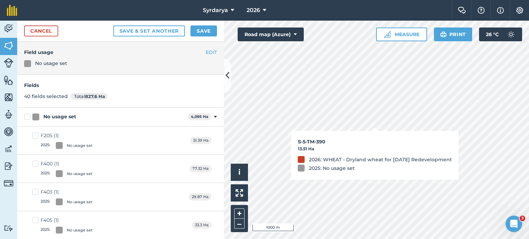
checkbox input "true"
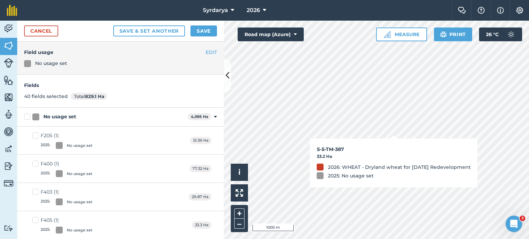
checkbox input "true"
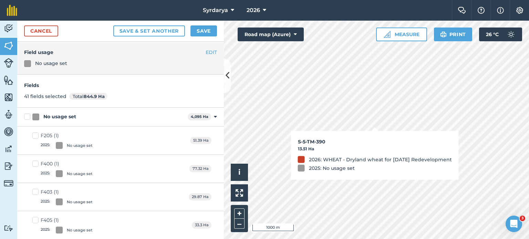
checkbox input "true"
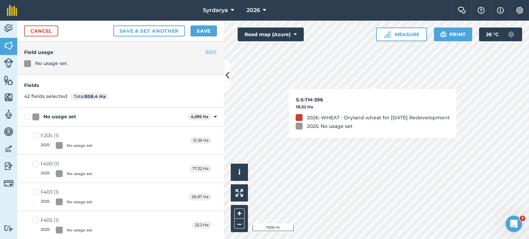
checkbox input "true"
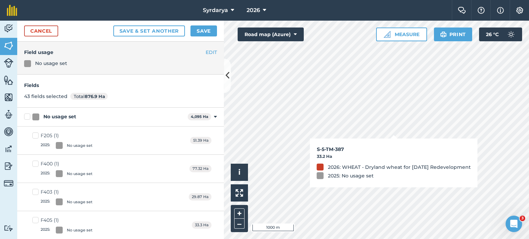
checkbox input "true"
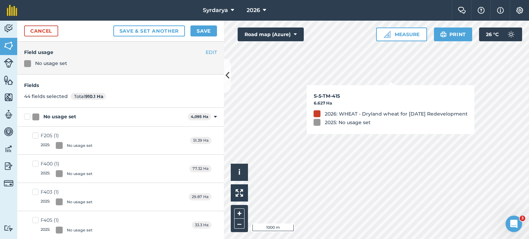
checkbox input "true"
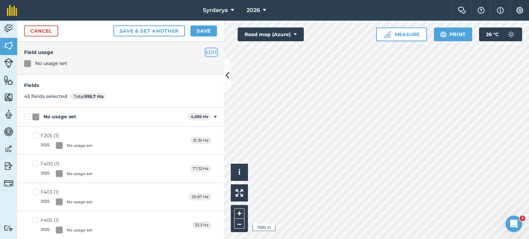
click at [206, 49] on button "EDIT" at bounding box center [211, 53] width 11 height 8
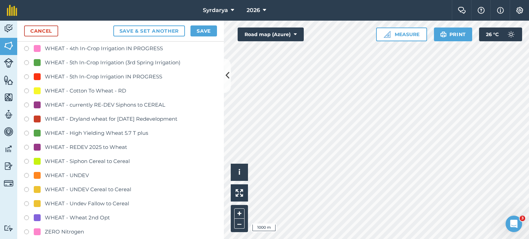
scroll to position [1515, 0]
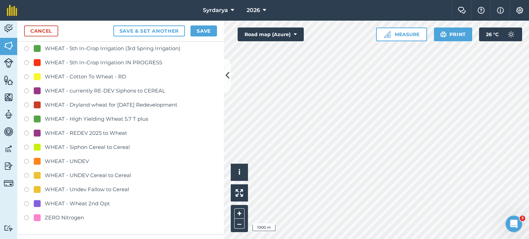
click at [101, 107] on div "WHEAT - Dryland wheat for [DATE] Redevelopment" at bounding box center [111, 105] width 133 height 8
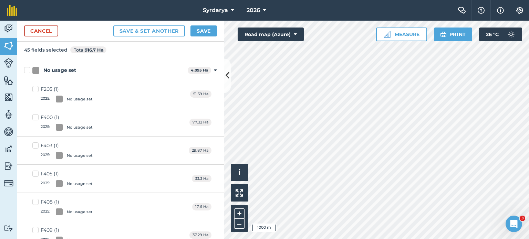
scroll to position [0, 0]
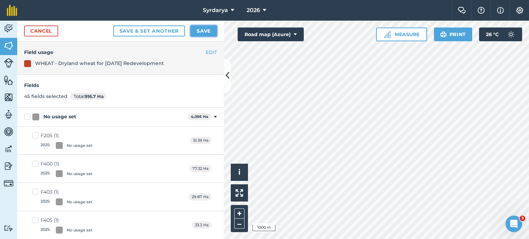
click at [203, 31] on button "Save" at bounding box center [203, 30] width 27 height 11
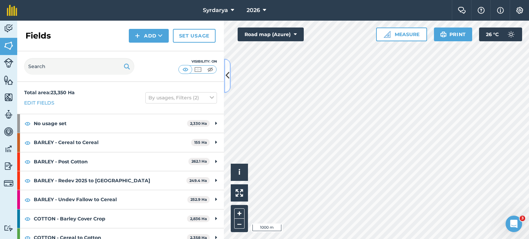
click at [227, 78] on icon at bounding box center [228, 76] width 4 height 12
click at [227, 74] on icon at bounding box center [228, 76] width 4 height 12
